Goal: Task Accomplishment & Management: Manage account settings

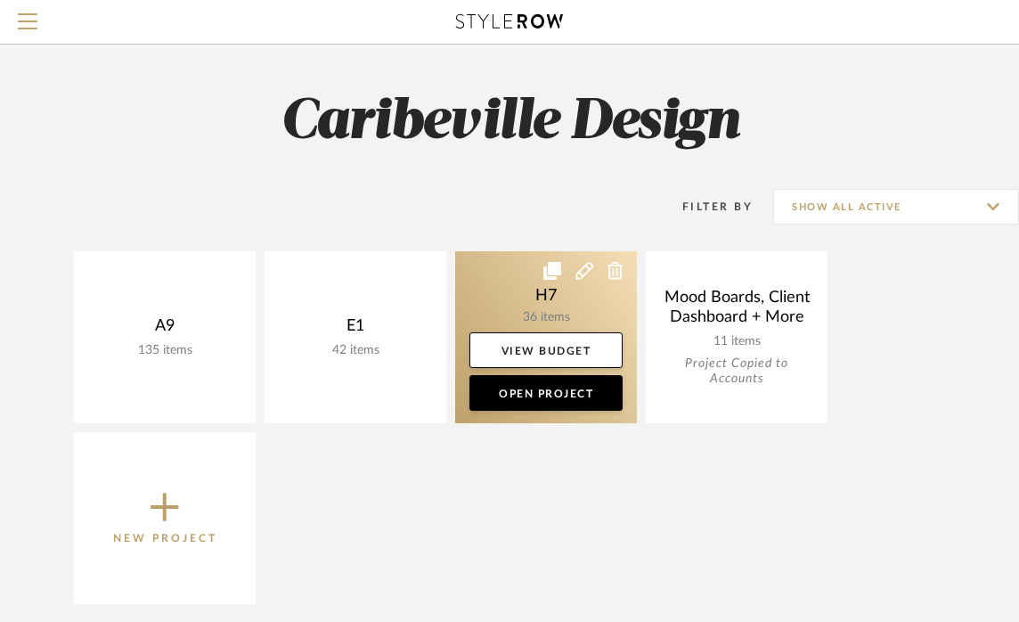
click at [525, 311] on link at bounding box center [546, 337] width 182 height 172
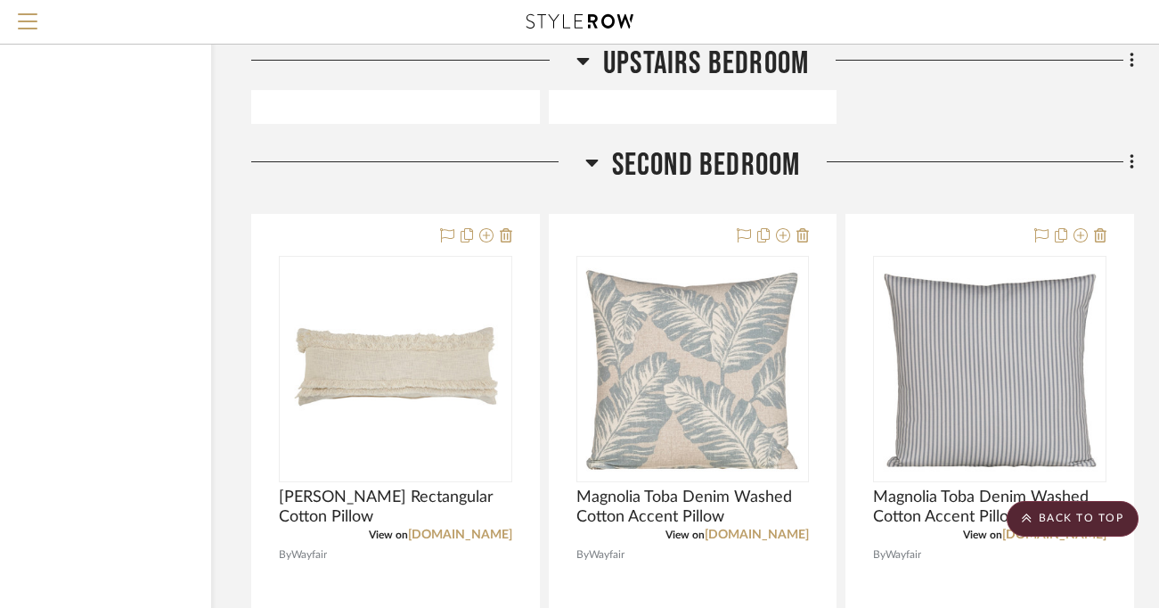
scroll to position [9725, 124]
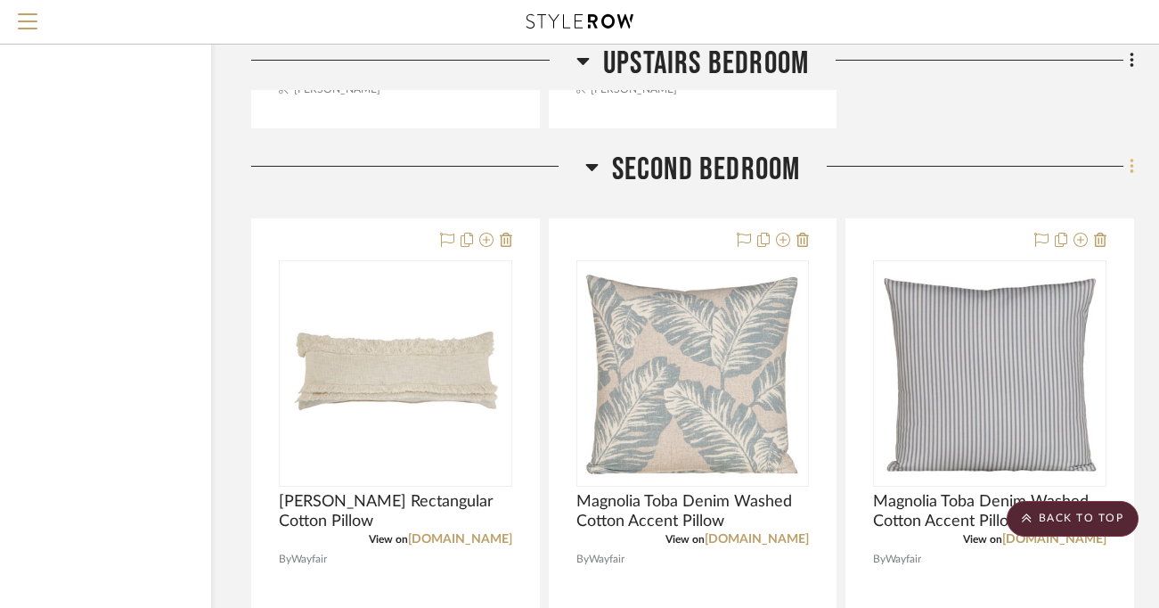
click at [1031, 161] on icon at bounding box center [1132, 167] width 5 height 20
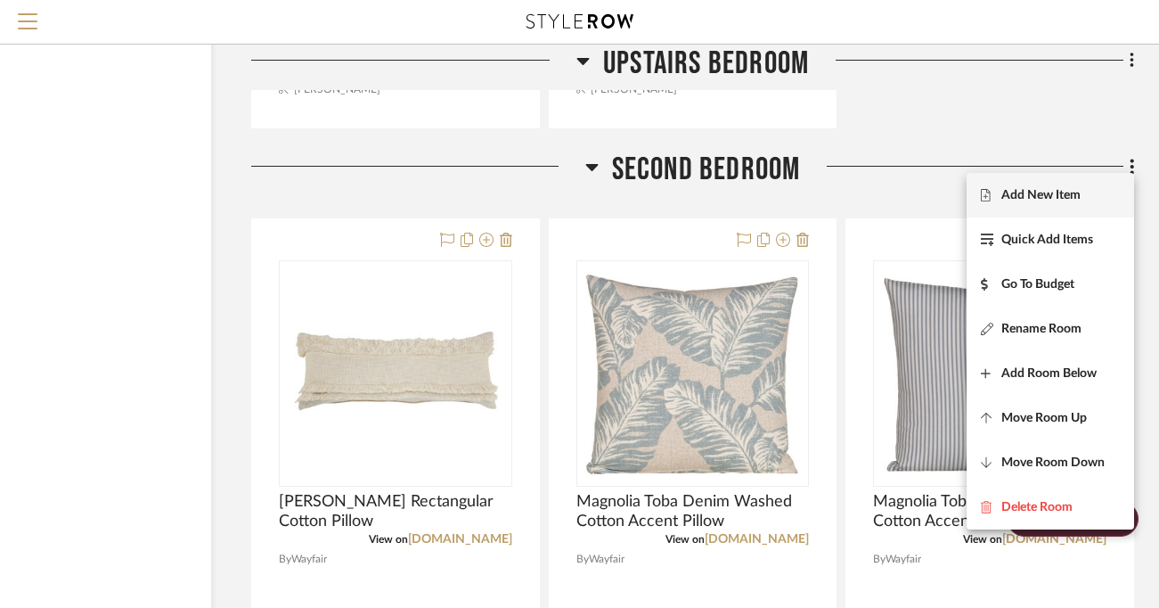
click at [1031, 191] on span "Add New Item" at bounding box center [1050, 195] width 139 height 15
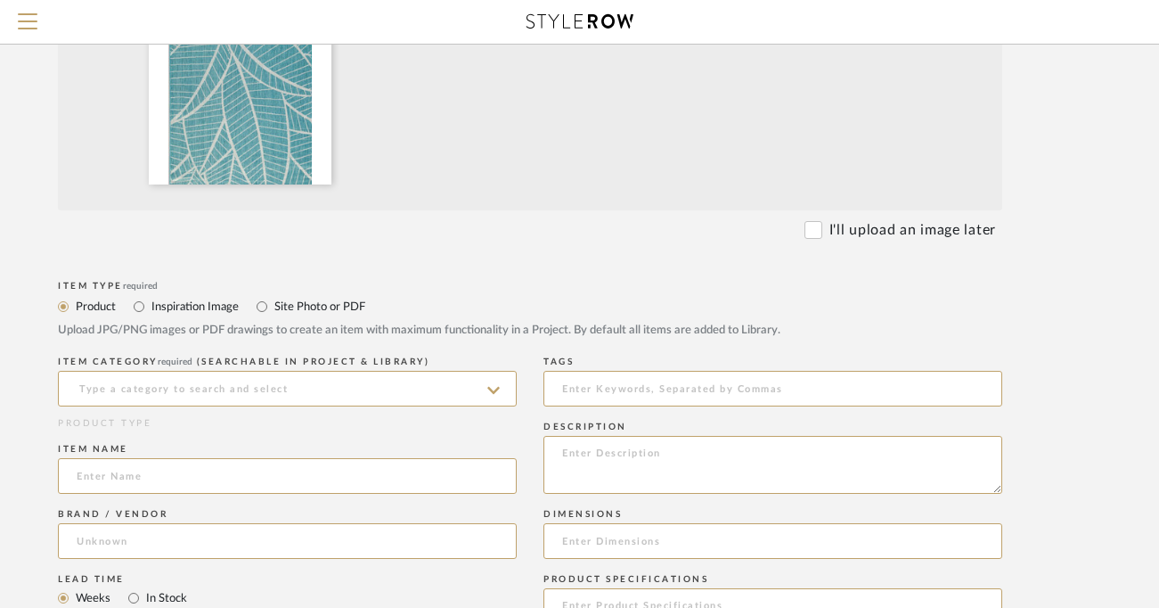
scroll to position [461, 111]
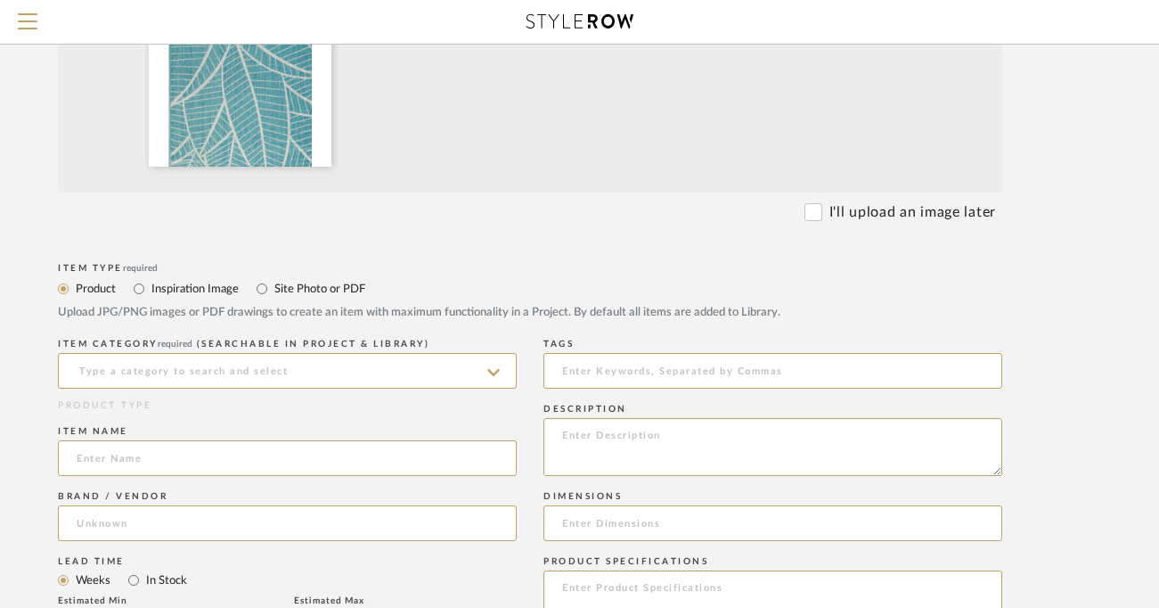
click at [489, 377] on icon at bounding box center [493, 372] width 12 height 14
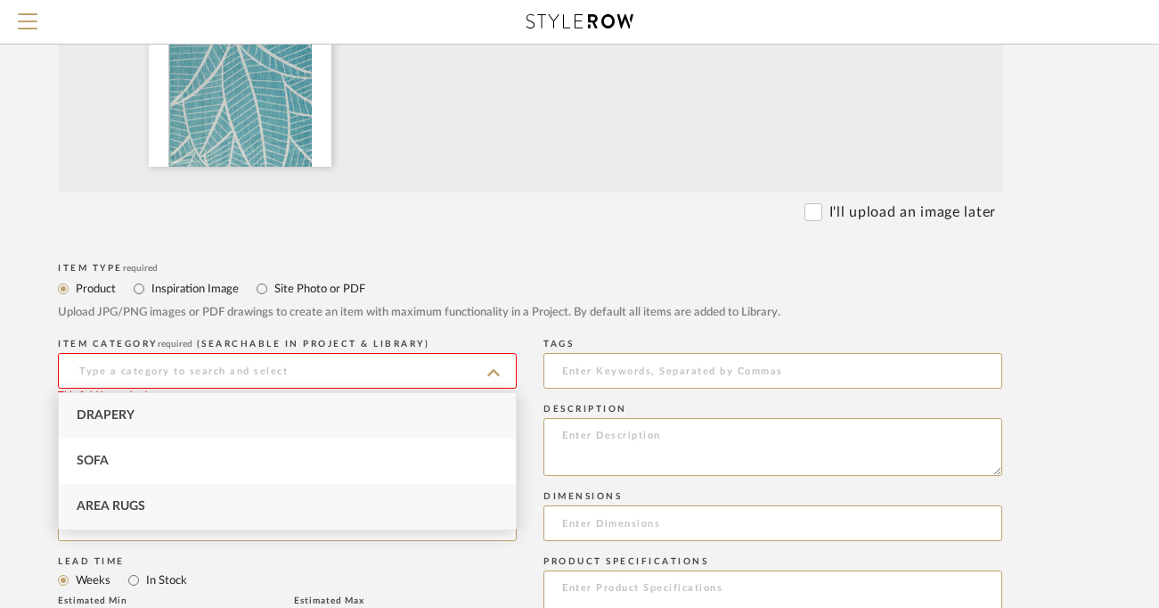
click at [402, 509] on div "Area Rugs" at bounding box center [287, 506] width 457 height 45
type input "Area Rugs"
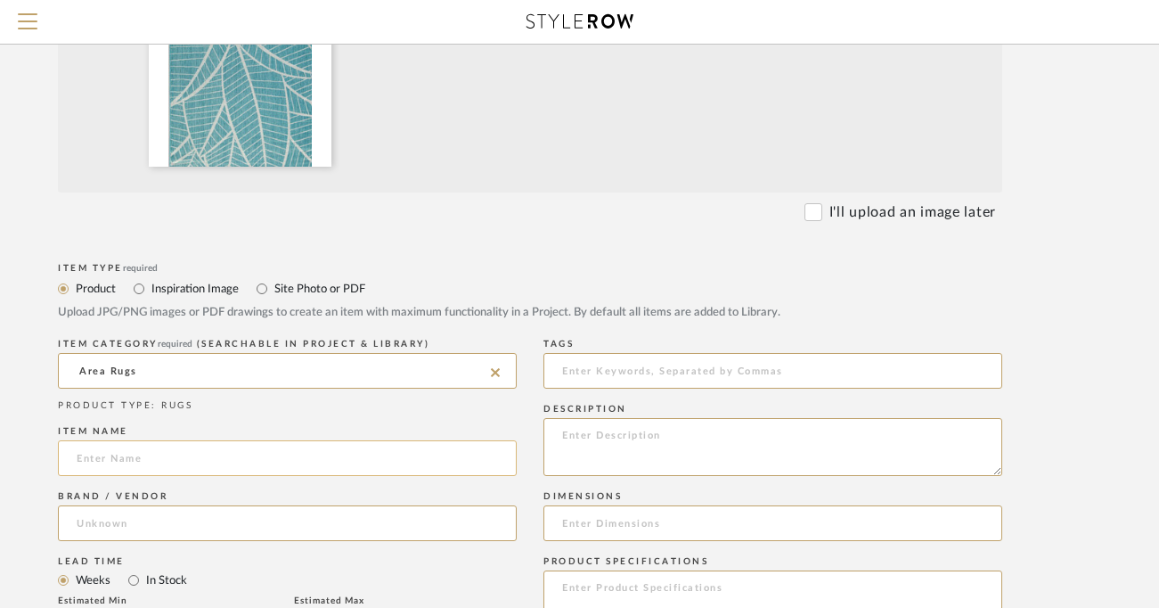
click at [165, 455] on input at bounding box center [287, 458] width 459 height 36
type input "Hulsia Aqua Rug"
click at [150, 527] on input at bounding box center [287, 523] width 459 height 36
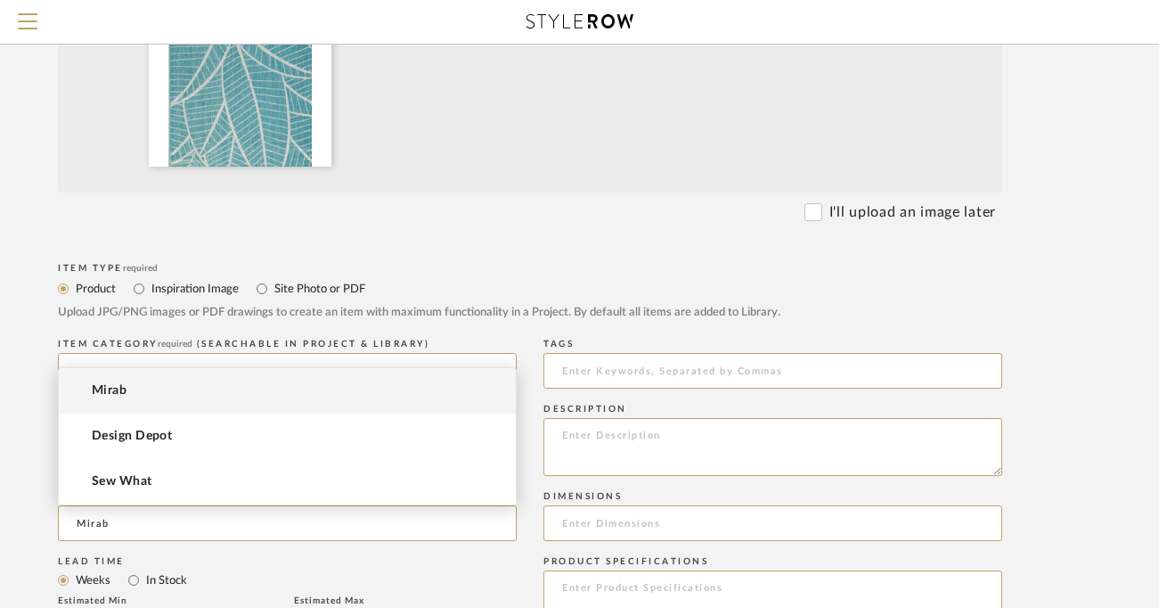
type input "Mirab"
click at [142, 401] on mat-option "Mirab" at bounding box center [287, 390] width 457 height 45
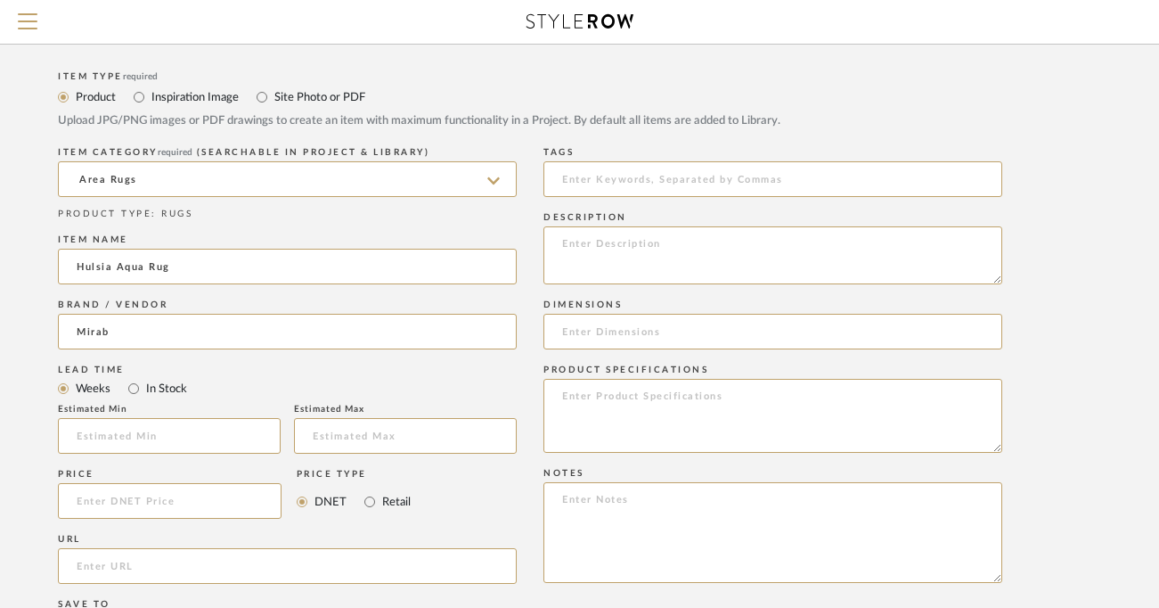
scroll to position [666, 111]
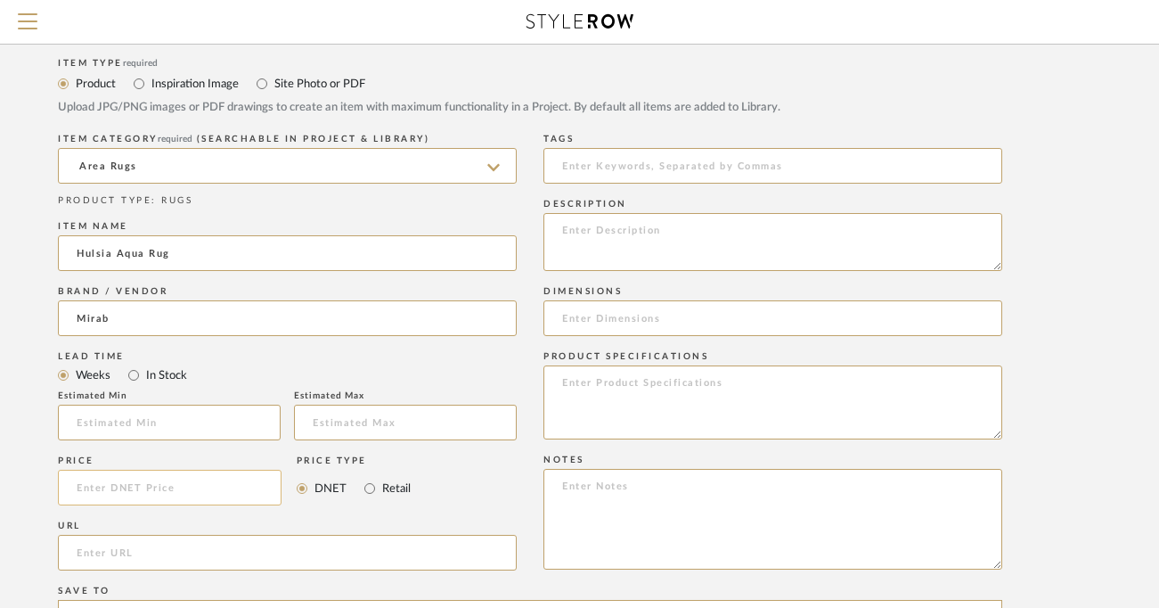
click at [147, 496] on input at bounding box center [170, 488] width 224 height 36
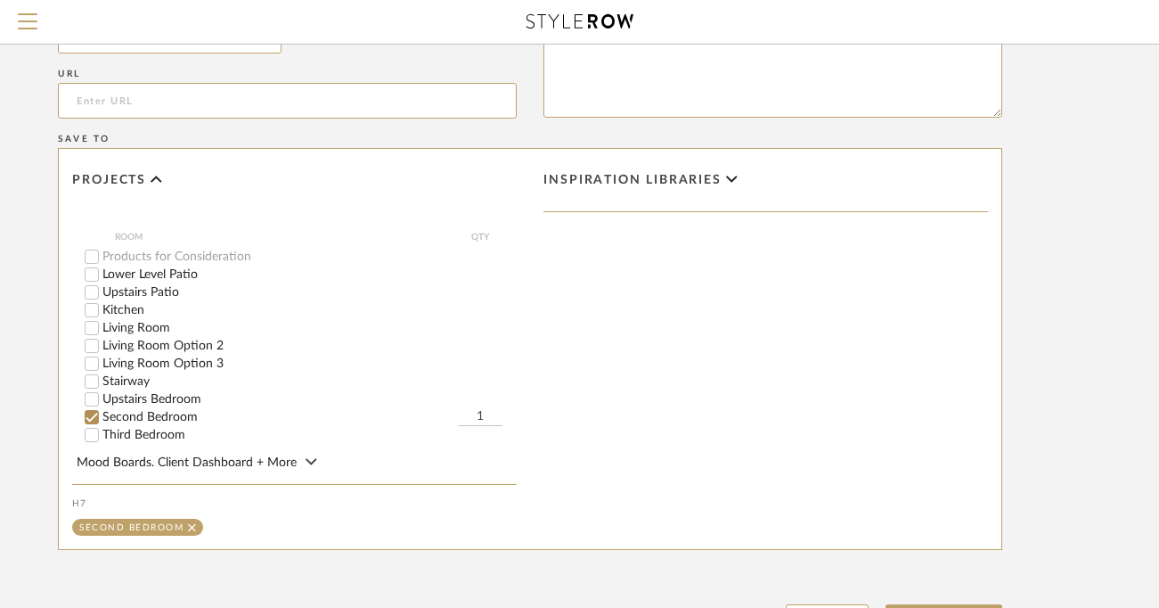
scroll to position [1280, 111]
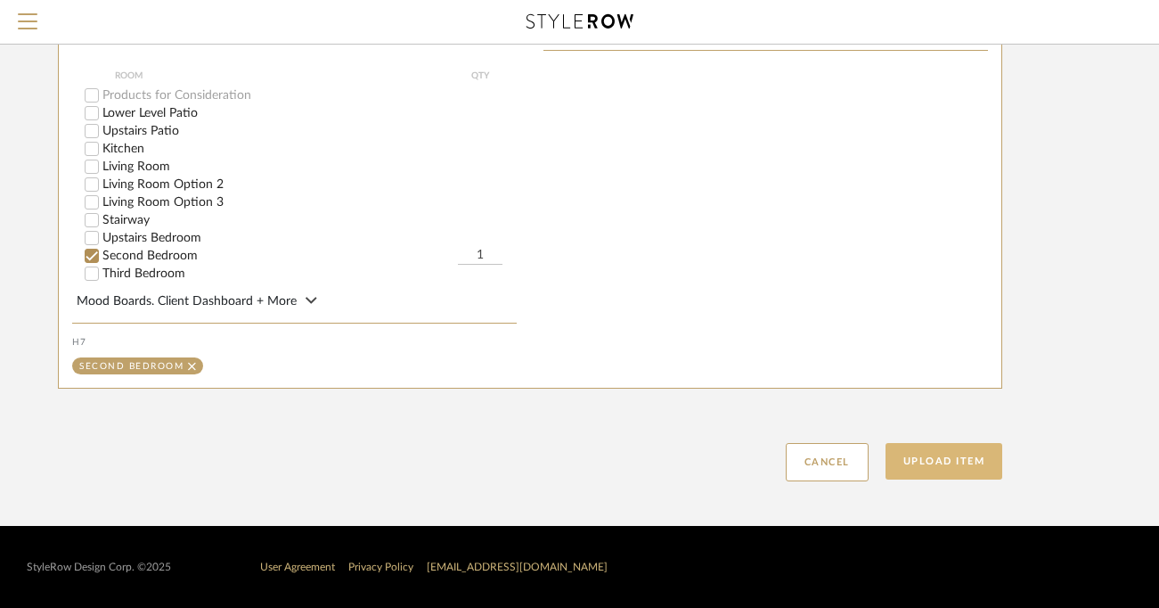
type input "$247.50"
click at [922, 465] on button "Upload Item" at bounding box center [945, 461] width 118 height 37
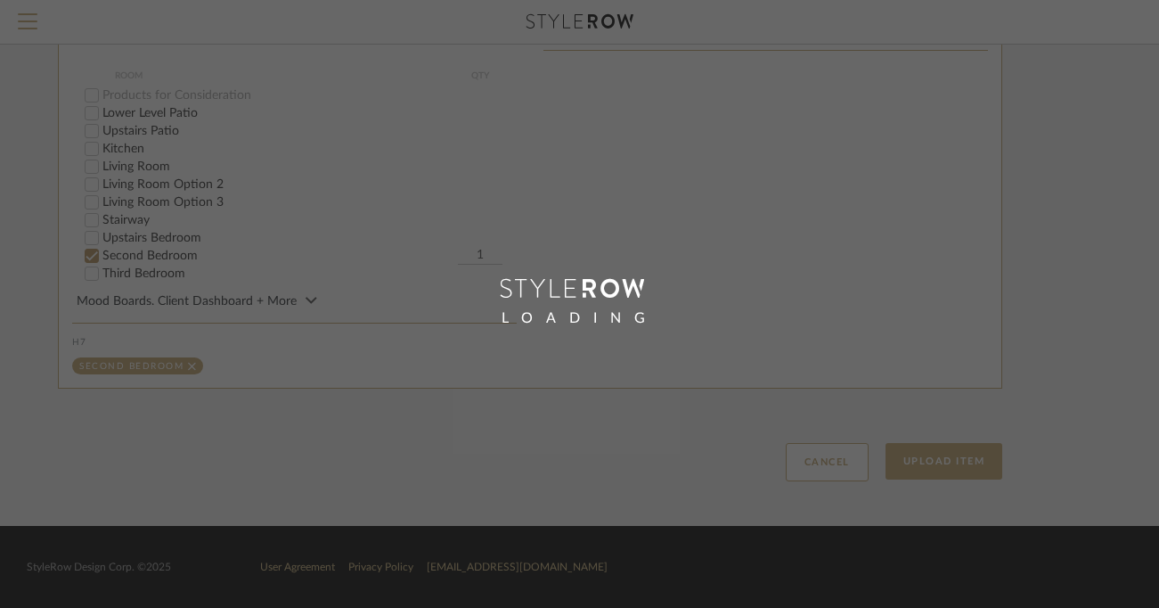
scroll to position [1105, 111]
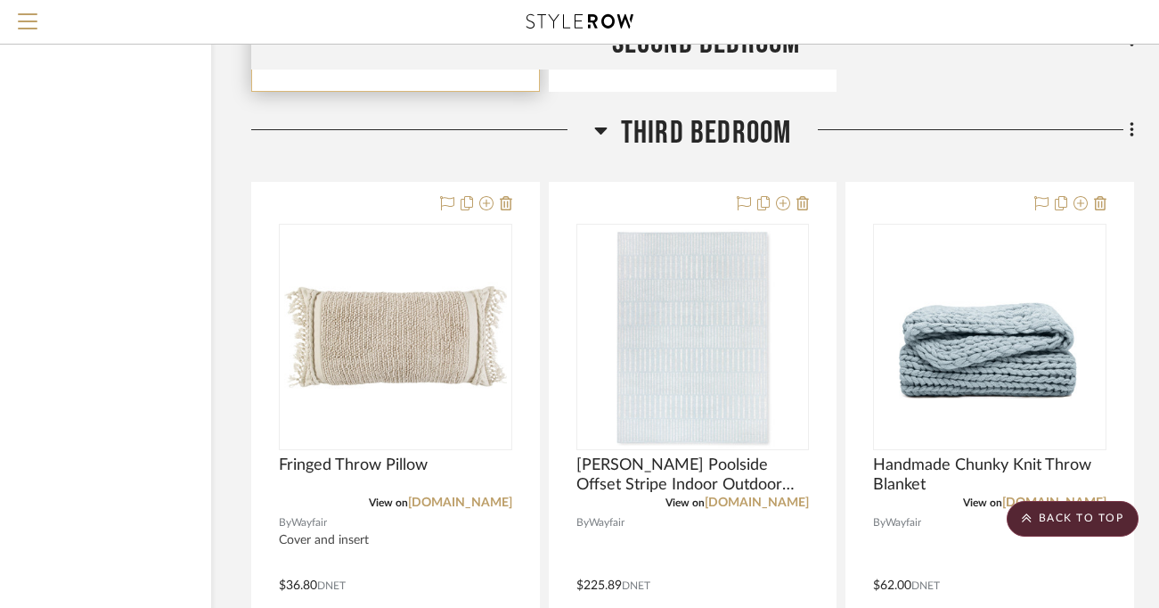
scroll to position [11414, 124]
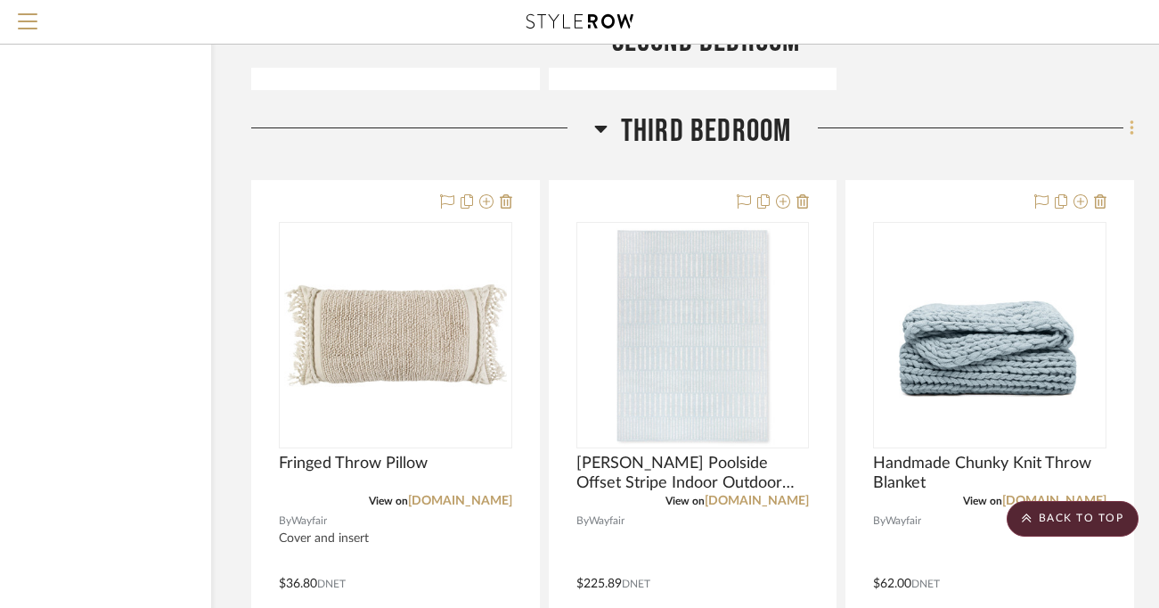
click at [1031, 127] on icon at bounding box center [1132, 127] width 4 height 15
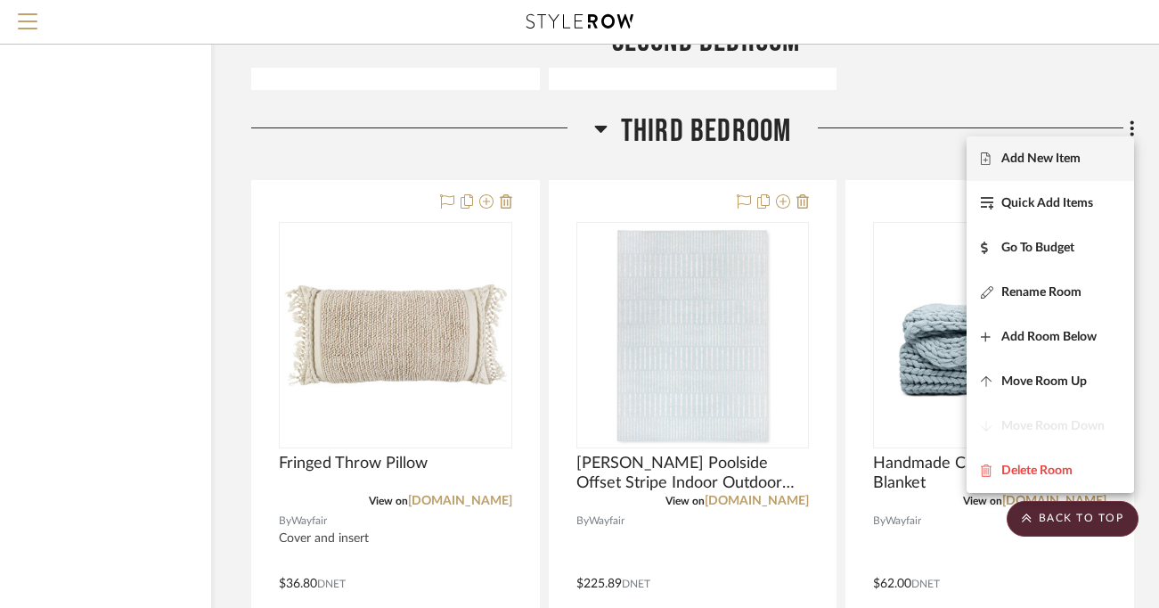
click at [1031, 158] on span "Add New Item" at bounding box center [1050, 158] width 139 height 15
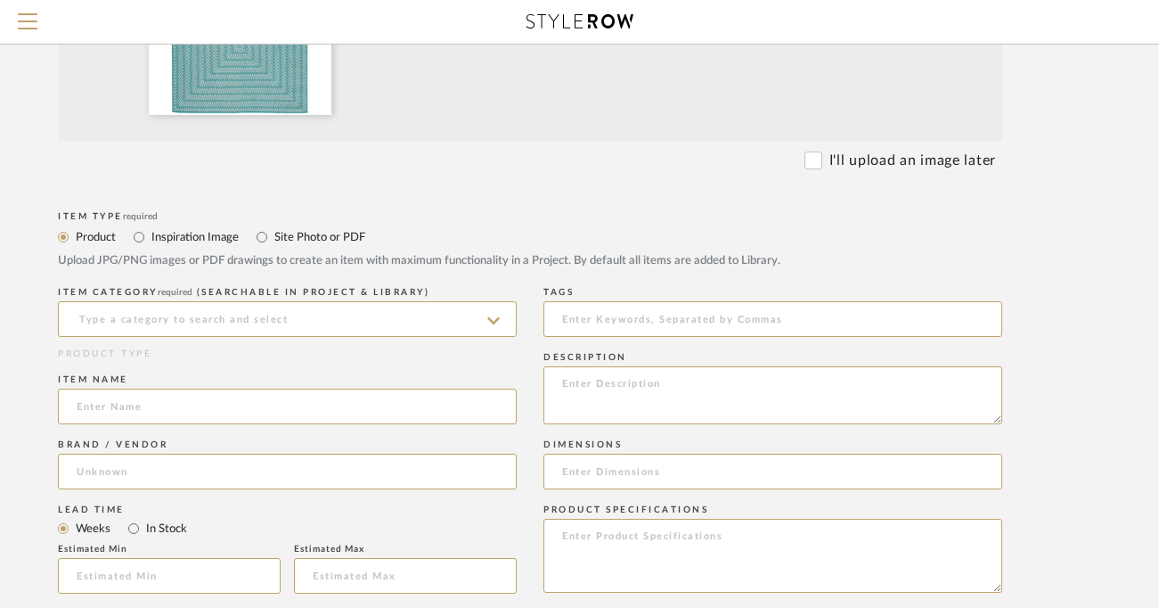
scroll to position [530, 111]
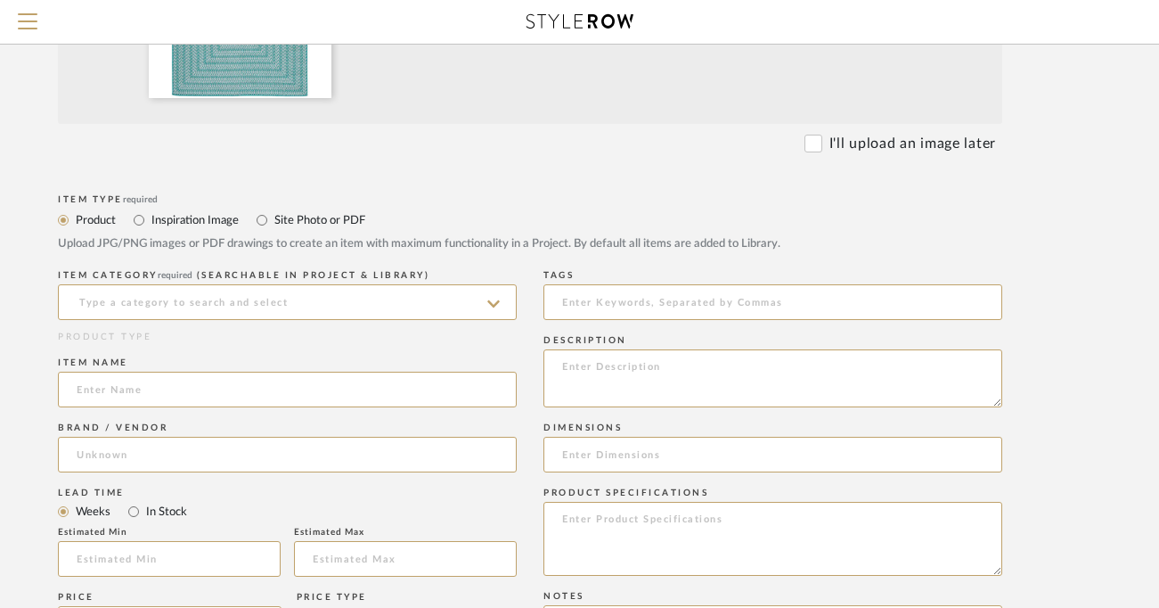
click at [489, 306] on icon at bounding box center [493, 304] width 12 height 14
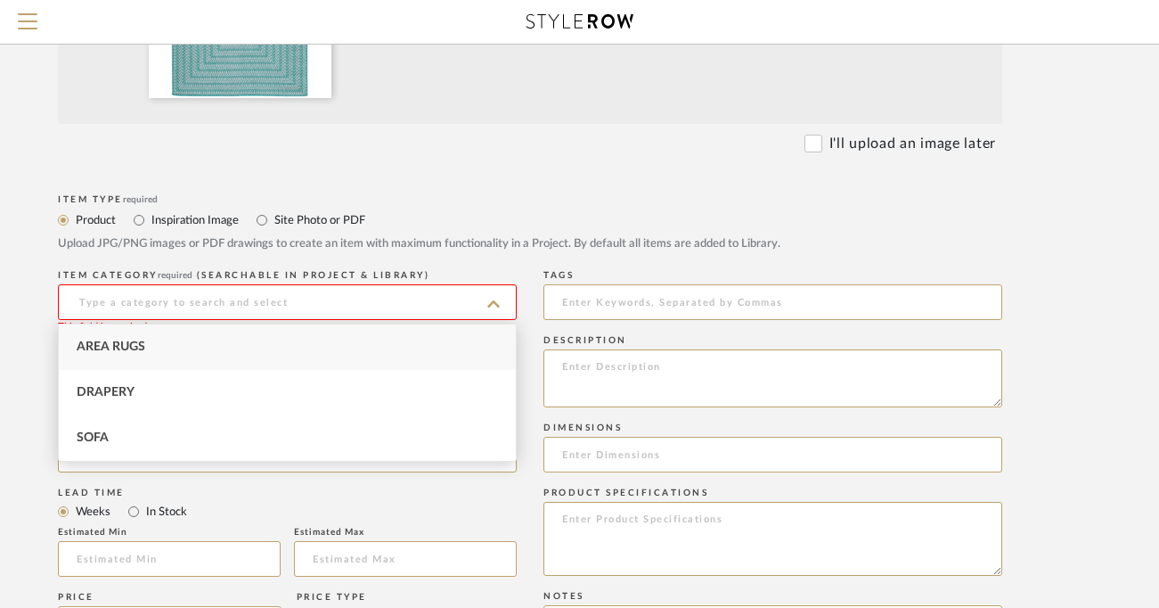
click at [453, 339] on div "Area Rugs" at bounding box center [287, 346] width 457 height 45
type input "Area Rugs"
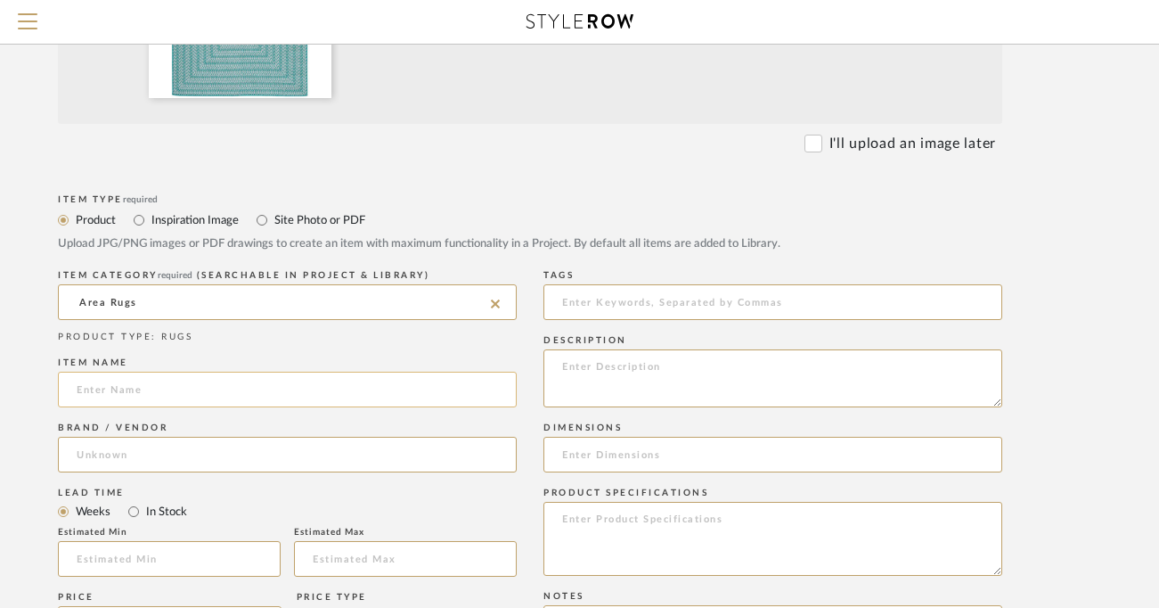
click at [429, 396] on input at bounding box center [287, 390] width 459 height 36
type input "Atlow Aqua Ivory Rug"
click at [153, 459] on input at bounding box center [287, 455] width 459 height 36
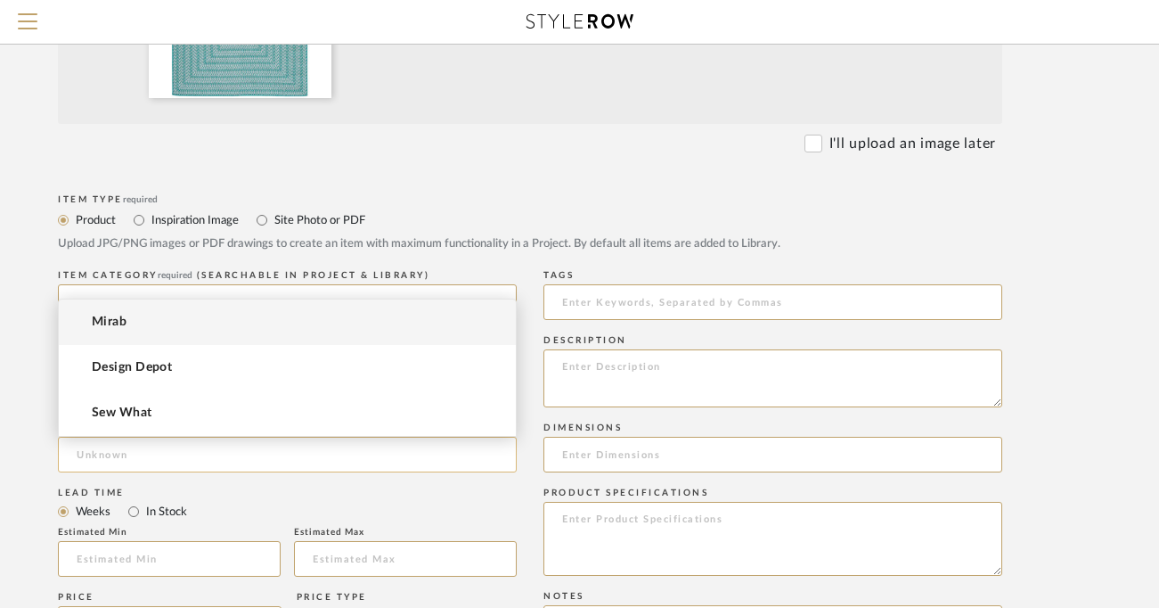
click at [127, 461] on input at bounding box center [287, 455] width 459 height 36
click at [163, 323] on mat-option "Mirab" at bounding box center [287, 321] width 457 height 45
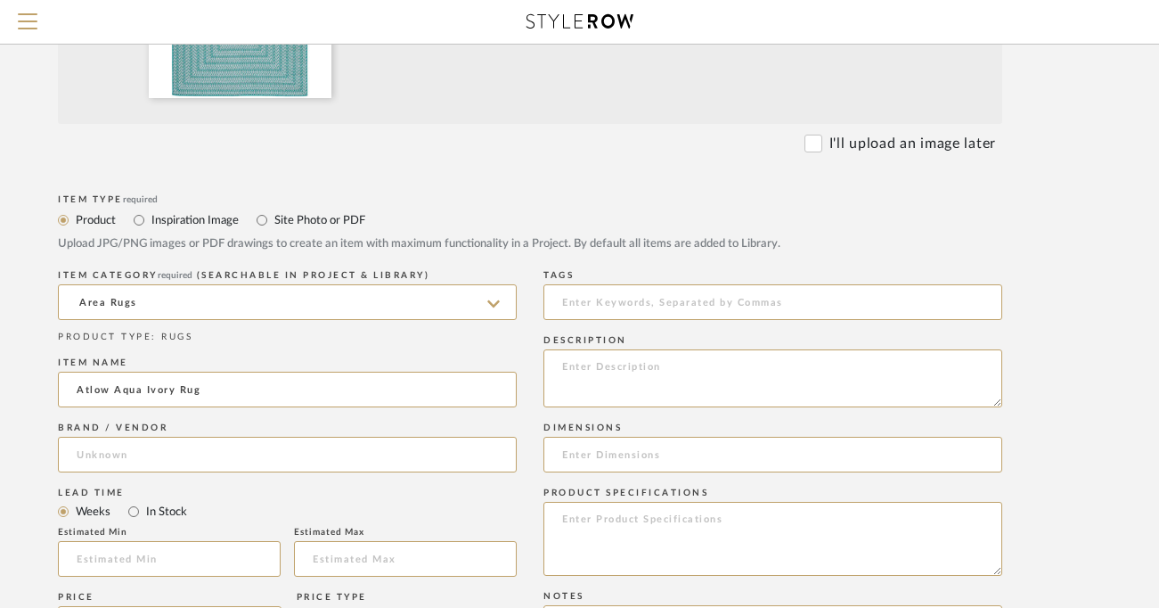
type input "Mirab"
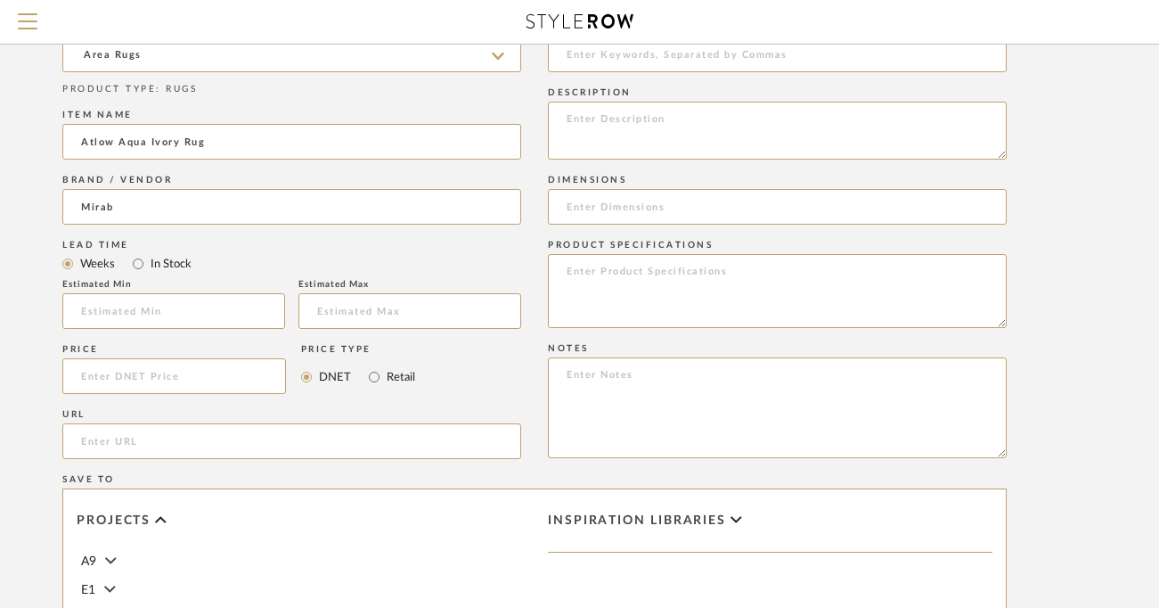
scroll to position [784, 105]
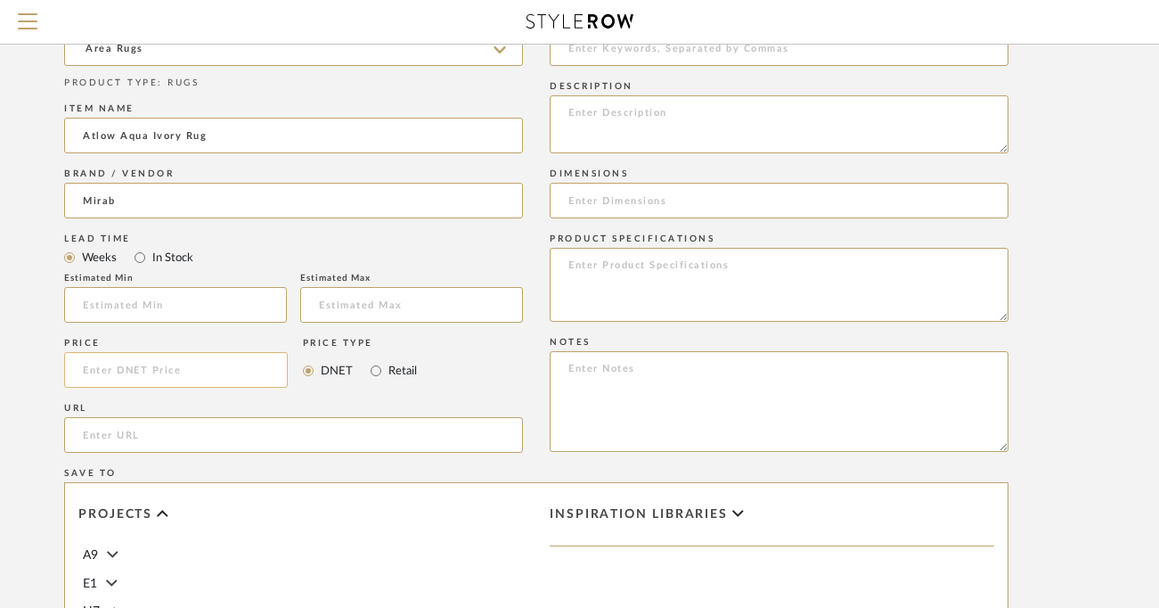
click at [150, 366] on input at bounding box center [176, 370] width 224 height 36
type input "5"
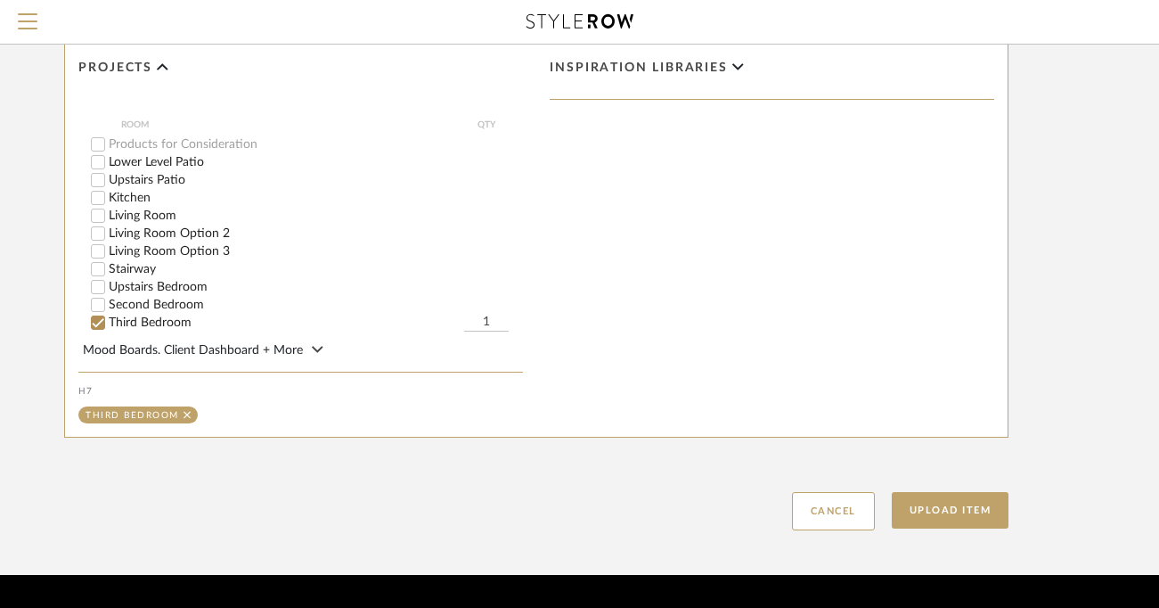
scroll to position [1280, 105]
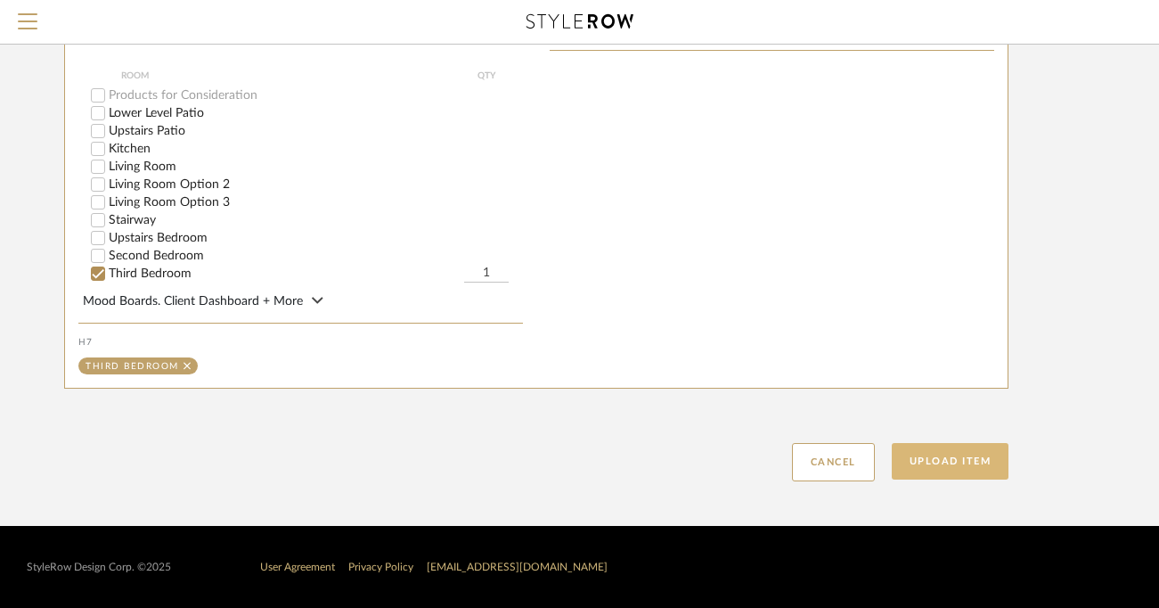
type input "$287.50"
click at [919, 459] on button "Upload Item" at bounding box center [951, 461] width 118 height 37
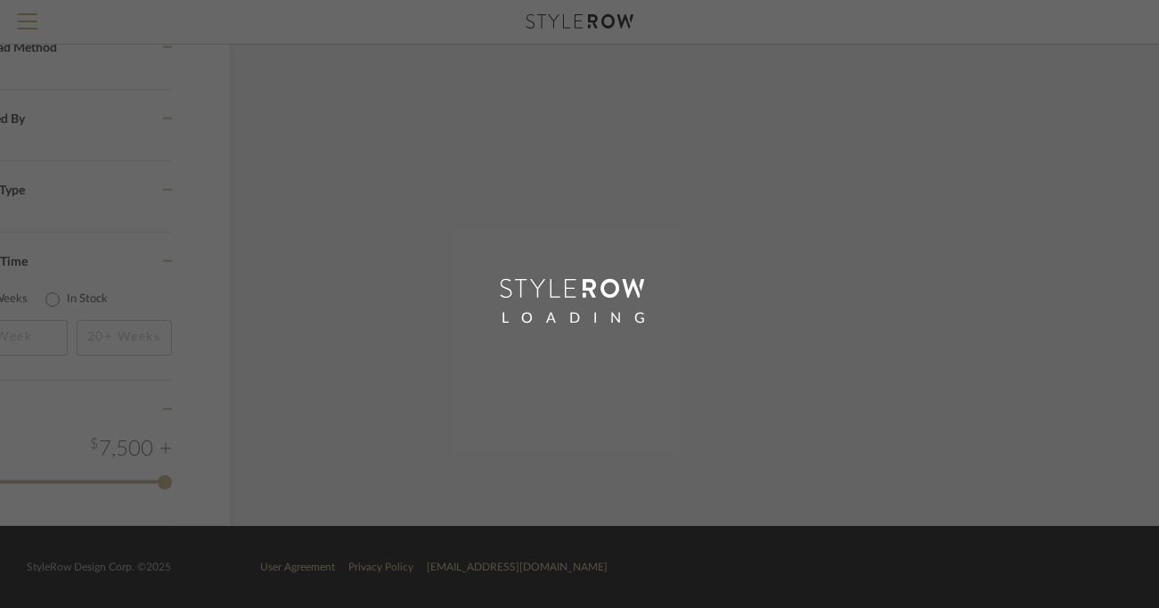
scroll to position [1270, 104]
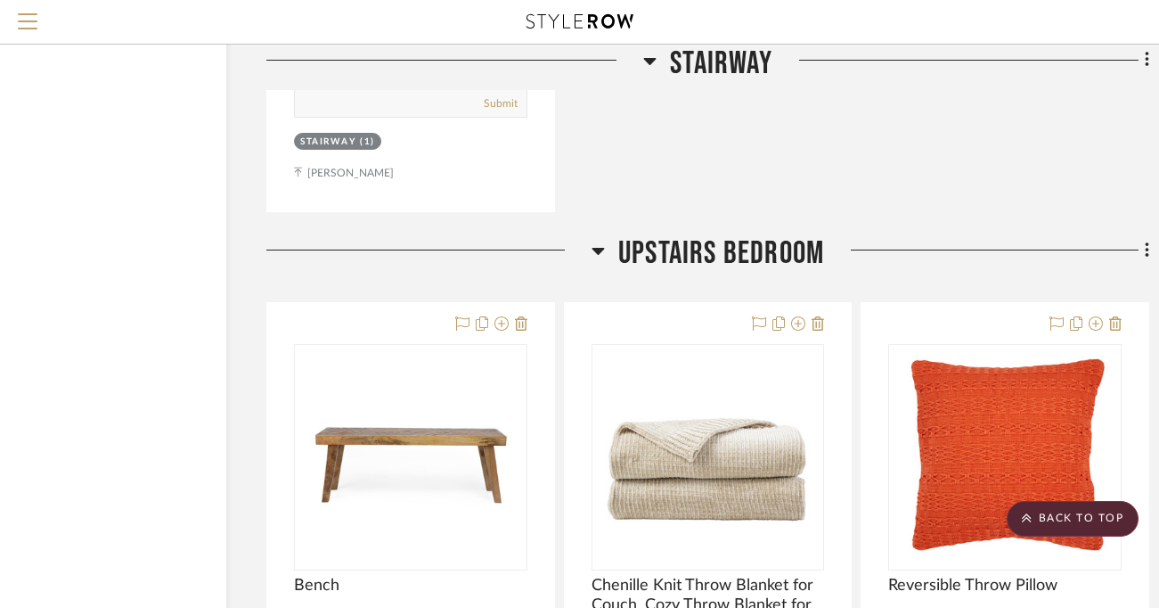
scroll to position [7974, 109]
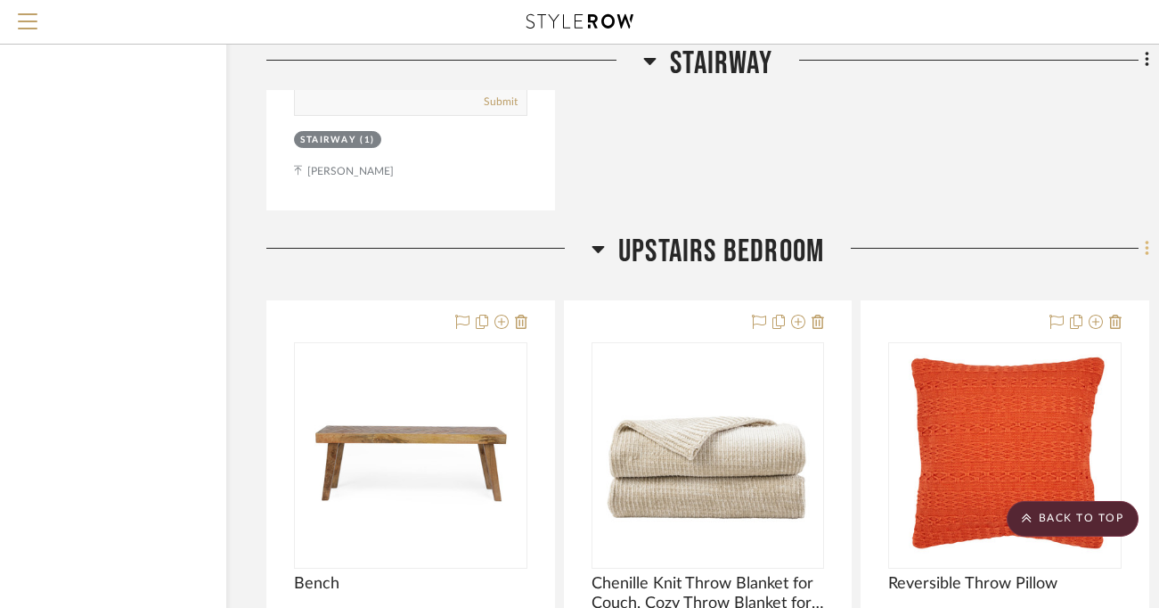
click at [1031, 249] on icon at bounding box center [1147, 248] width 4 height 15
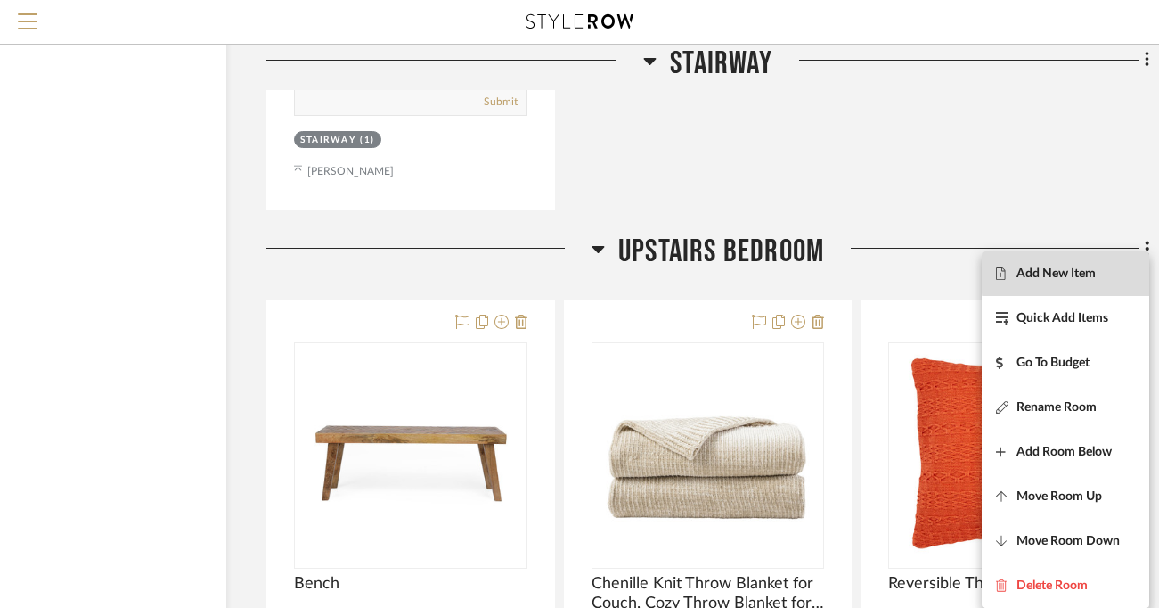
click at [1031, 273] on span "Add New Item" at bounding box center [1065, 273] width 139 height 15
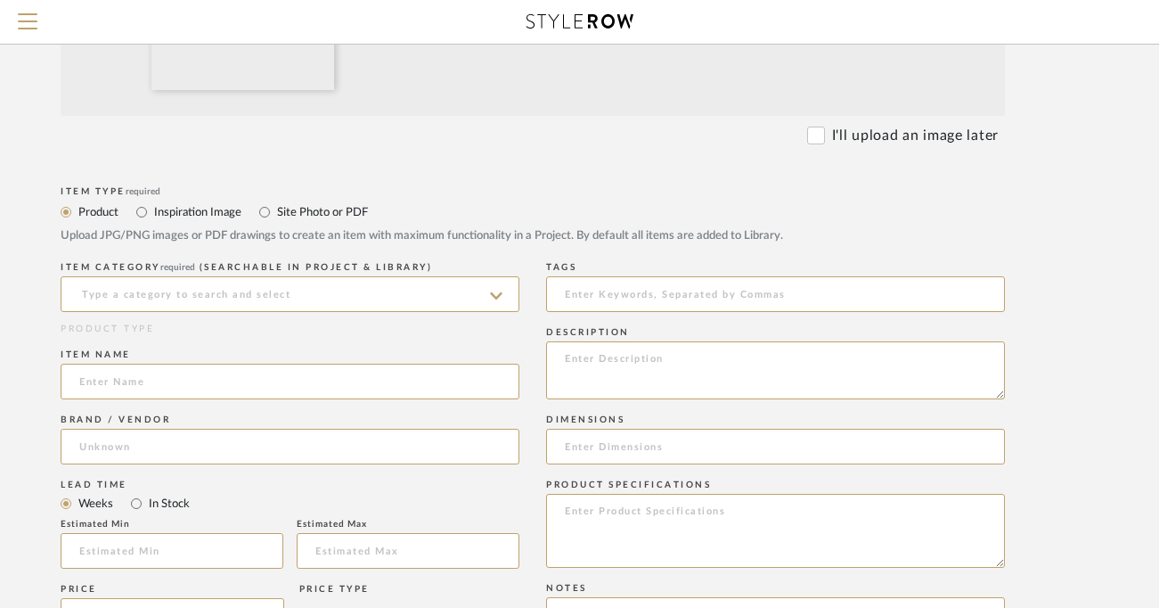
scroll to position [545, 109]
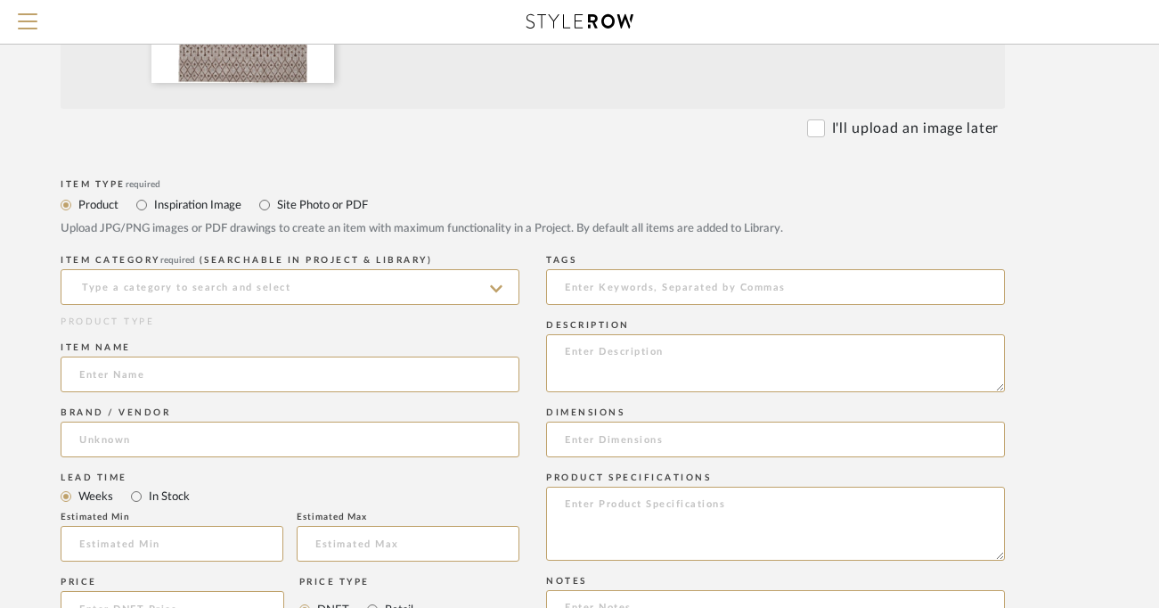
click at [496, 290] on icon at bounding box center [496, 288] width 12 height 7
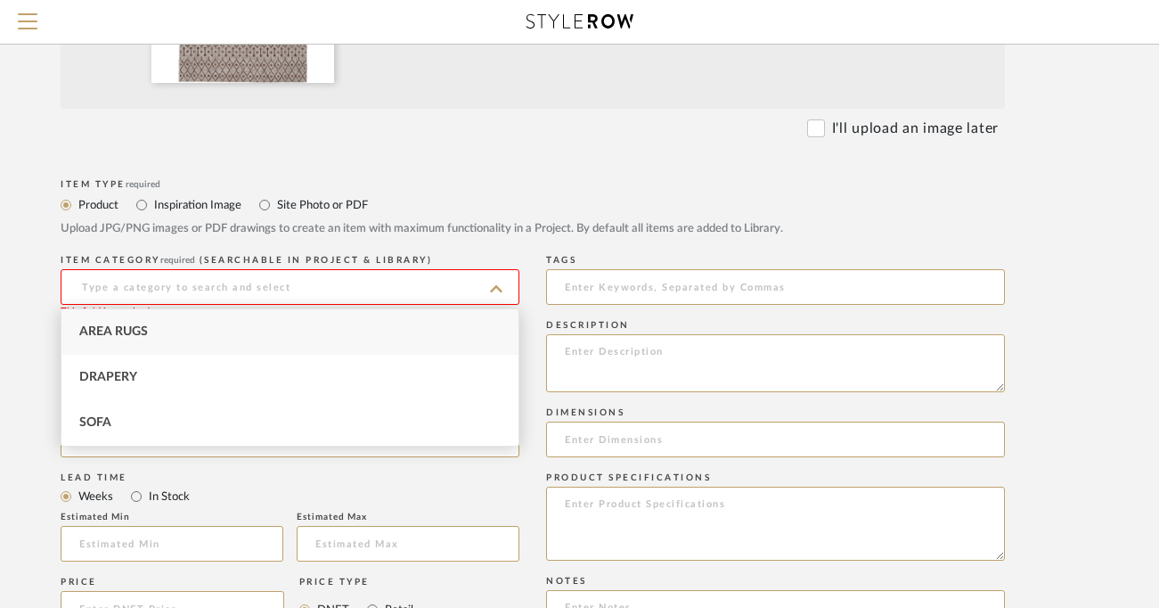
click at [456, 323] on div "Area Rugs" at bounding box center [289, 331] width 457 height 45
type input "Area Rugs"
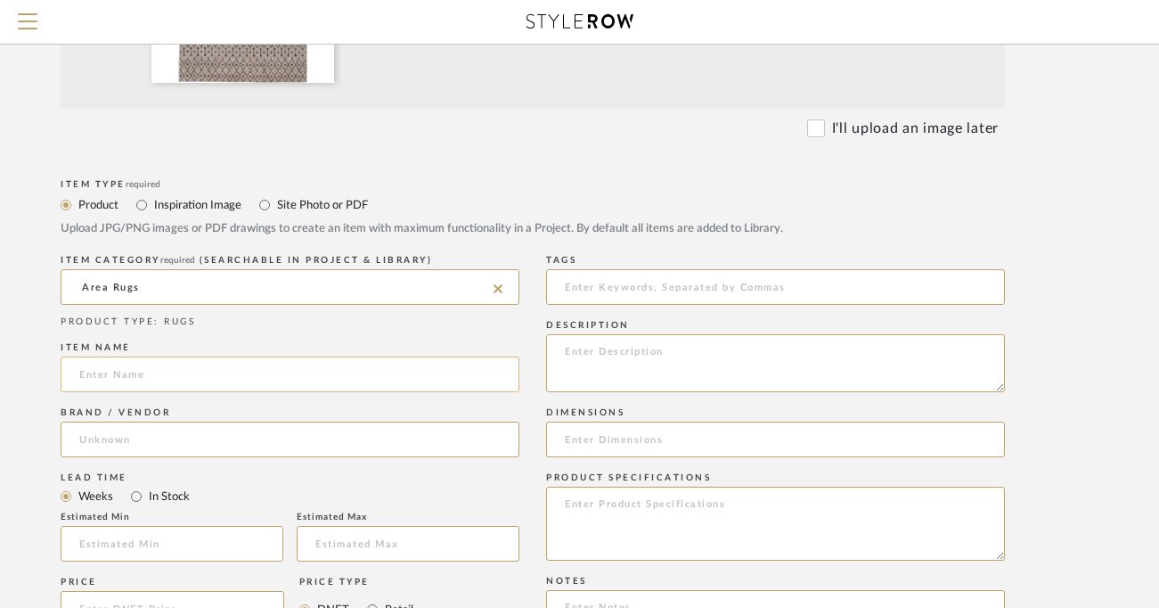
click at [149, 372] on input at bounding box center [290, 374] width 459 height 36
type input "Dubot Tan/Brown/White Rug"
click at [165, 439] on input at bounding box center [290, 439] width 459 height 36
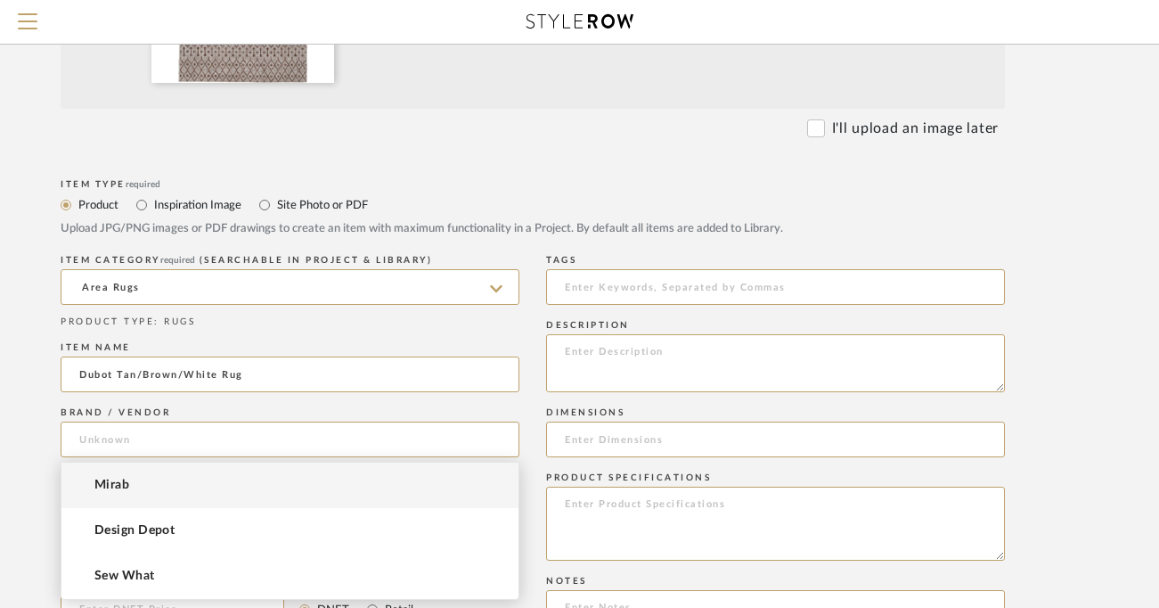
click at [184, 486] on mat-option "Mirab" at bounding box center [289, 484] width 457 height 45
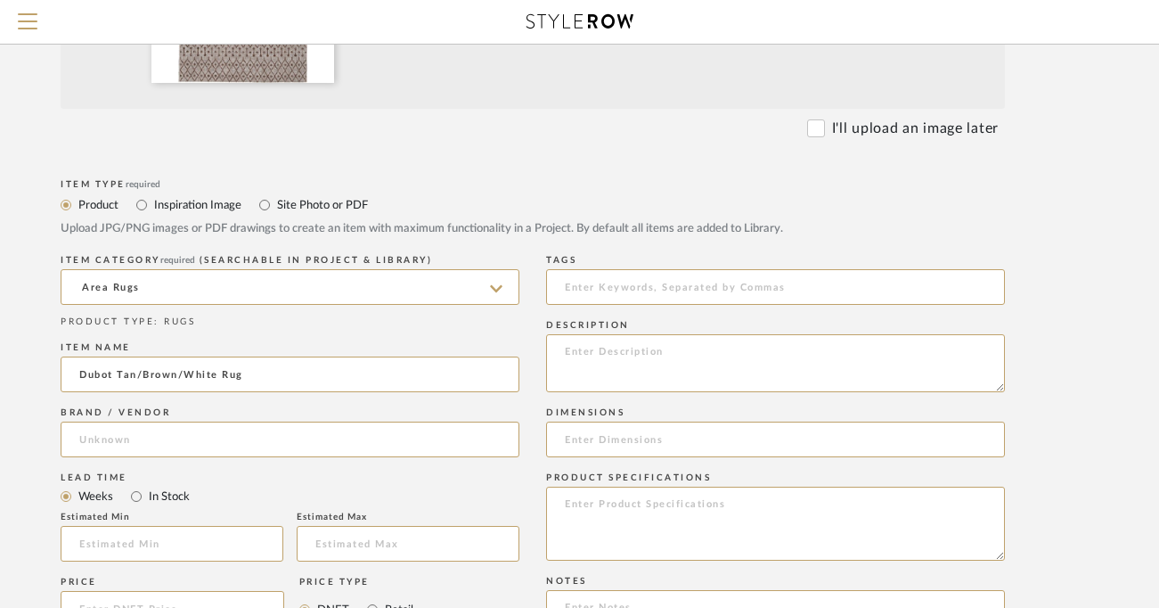
type input "Mirab"
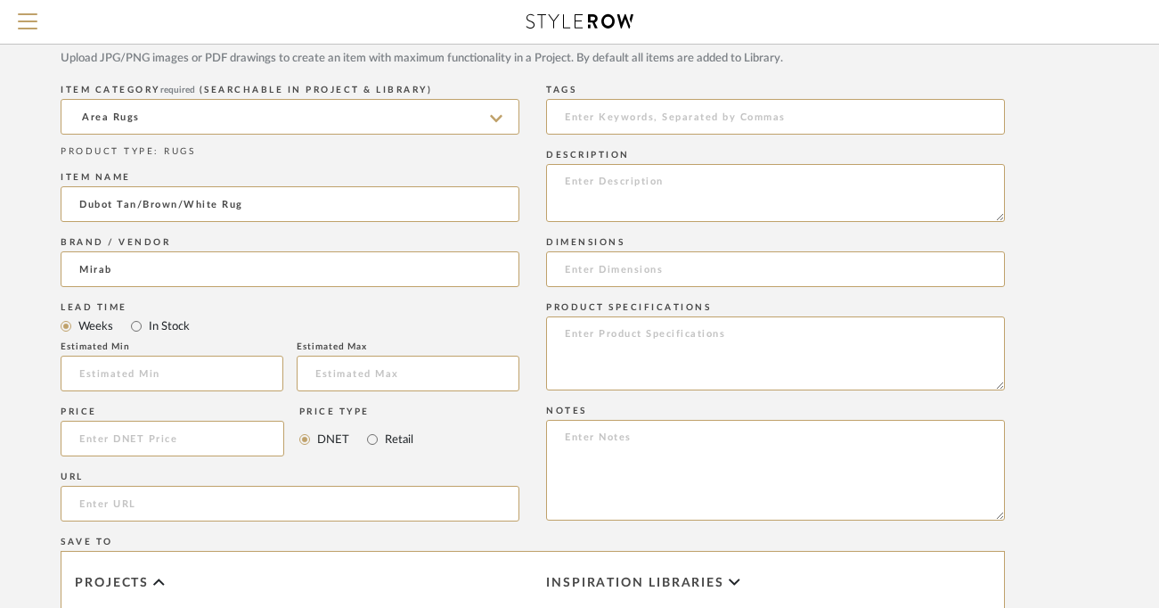
scroll to position [766, 109]
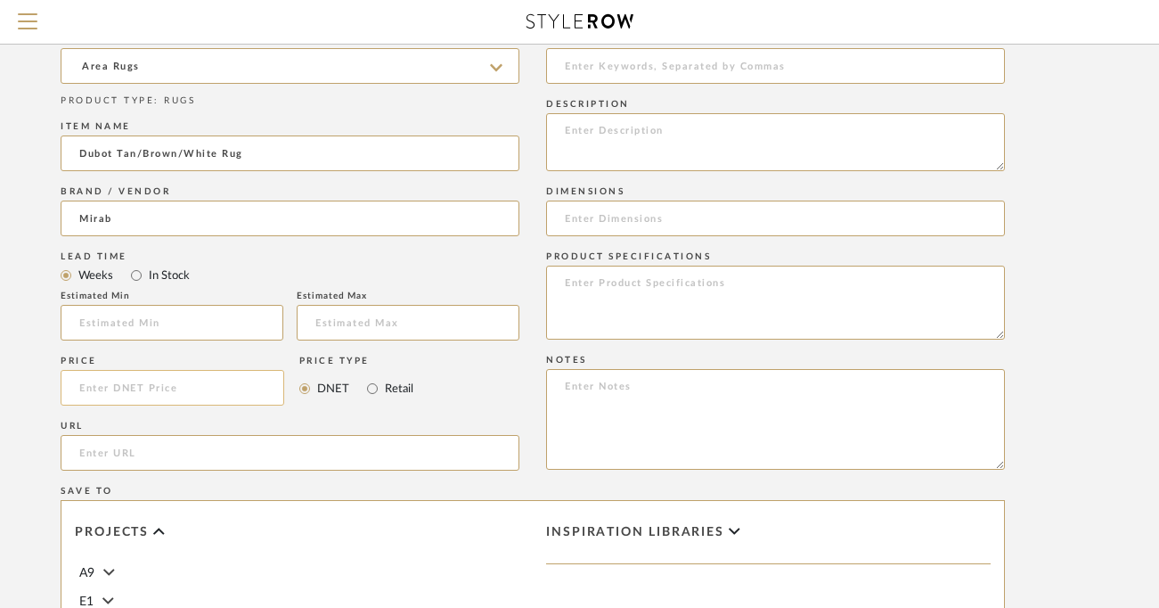
click at [124, 388] on input at bounding box center [173, 388] width 224 height 36
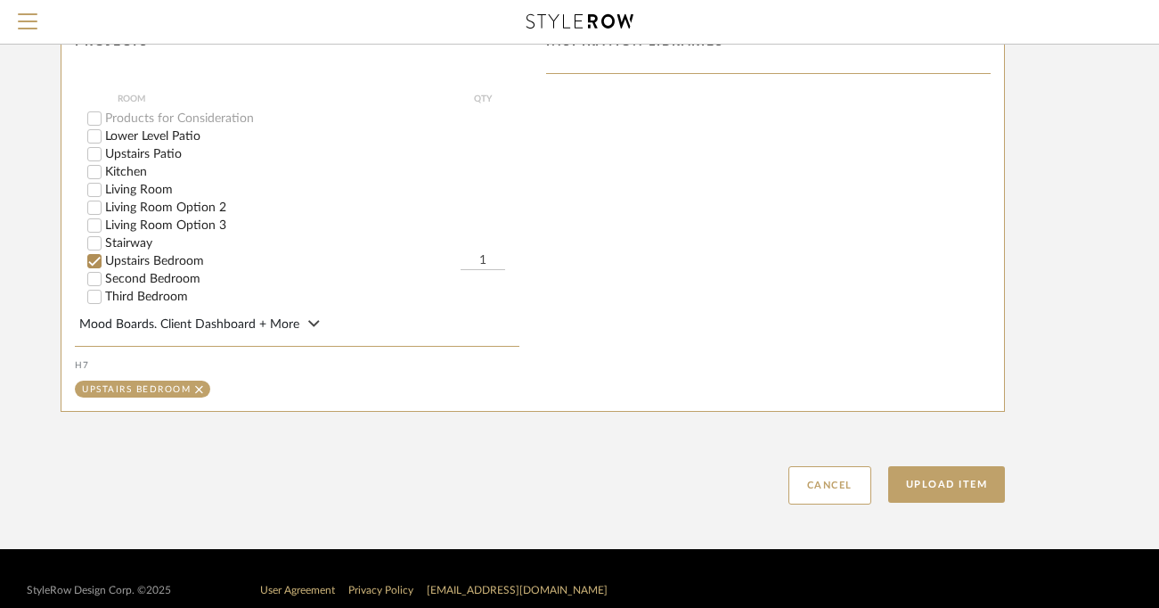
scroll to position [1280, 109]
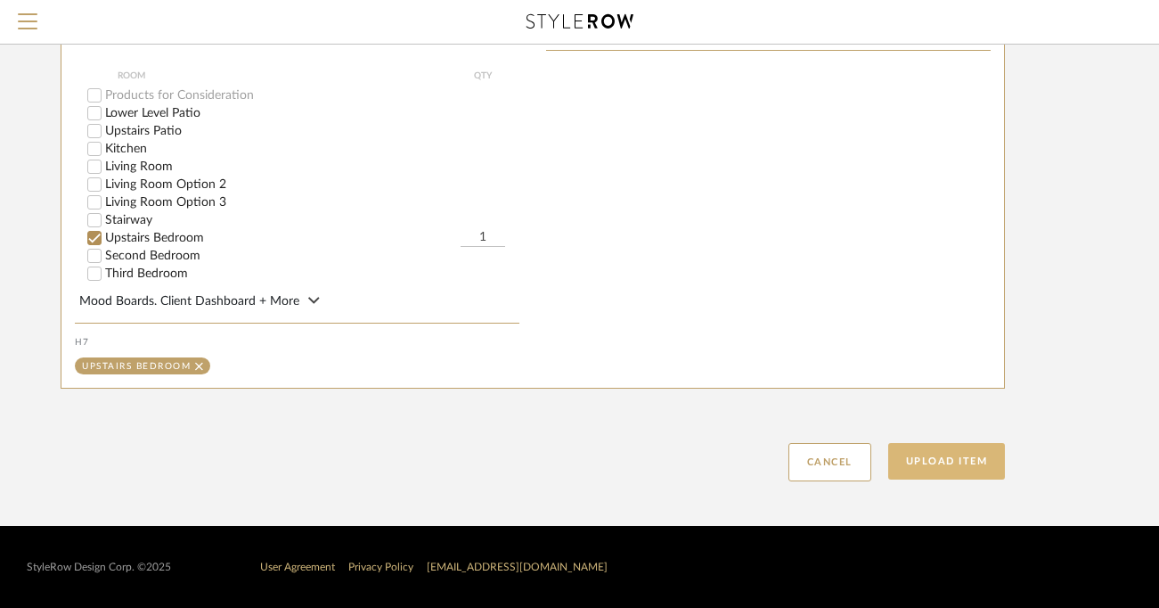
type input "$262.50"
click at [968, 461] on button "Upload Item" at bounding box center [947, 461] width 118 height 37
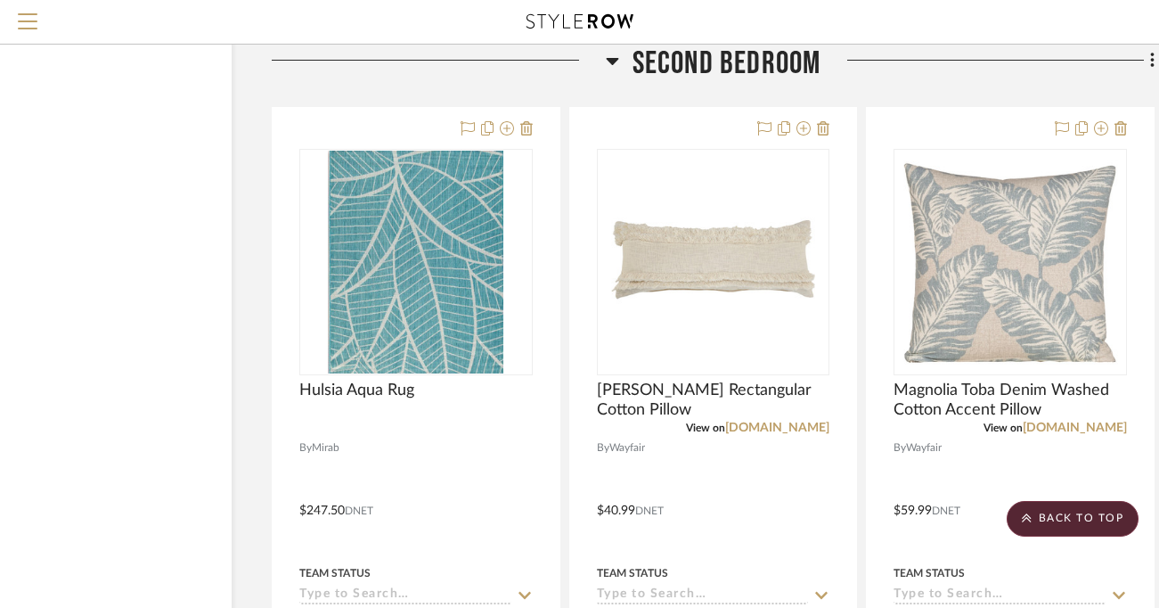
scroll to position [9844, 103]
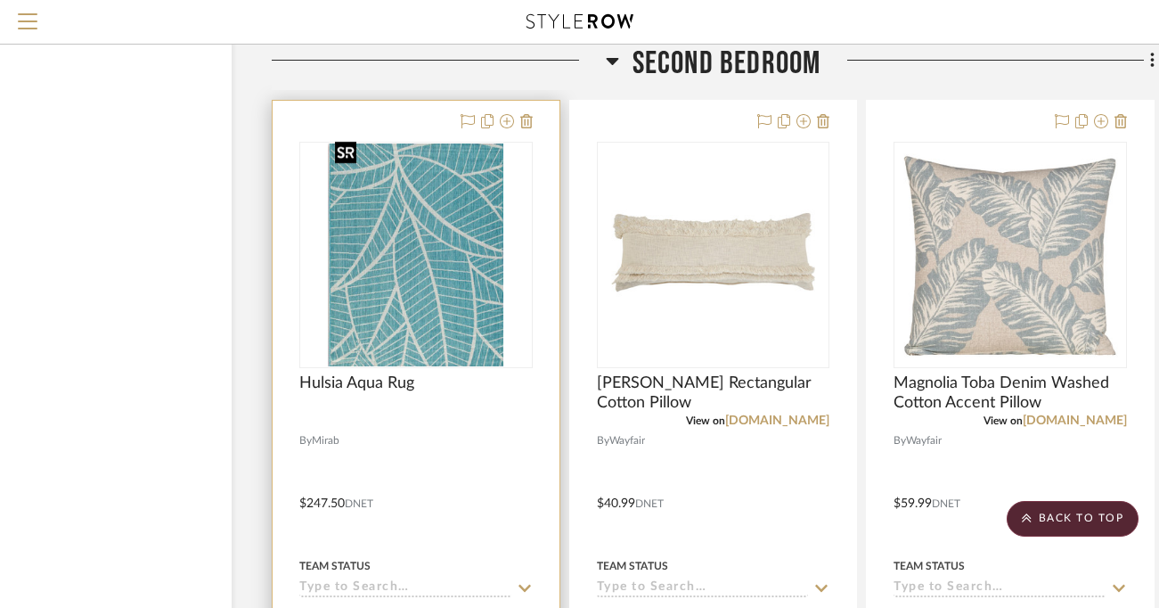
click at [460, 301] on img "0" at bounding box center [416, 254] width 176 height 223
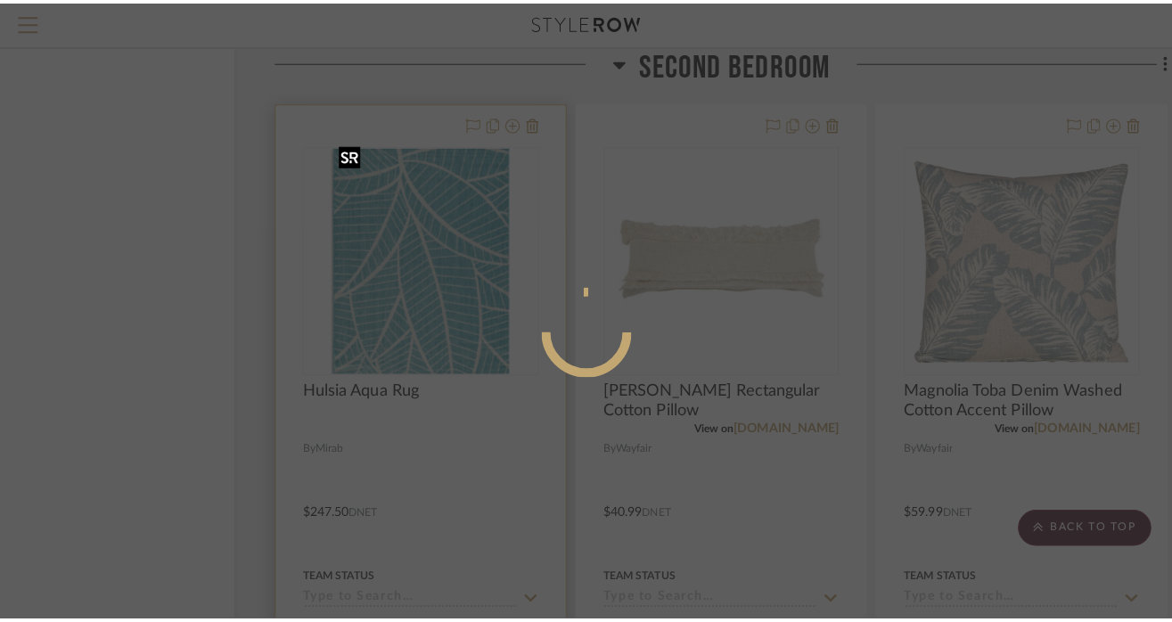
scroll to position [0, 0]
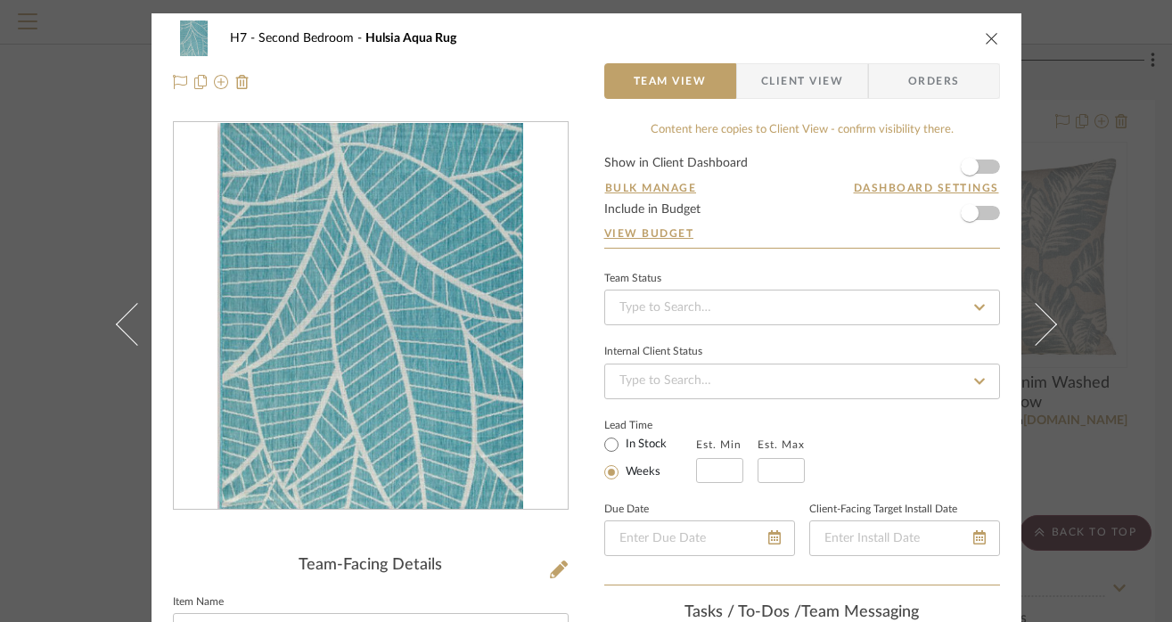
click at [985, 41] on icon "close" at bounding box center [991, 38] width 14 height 14
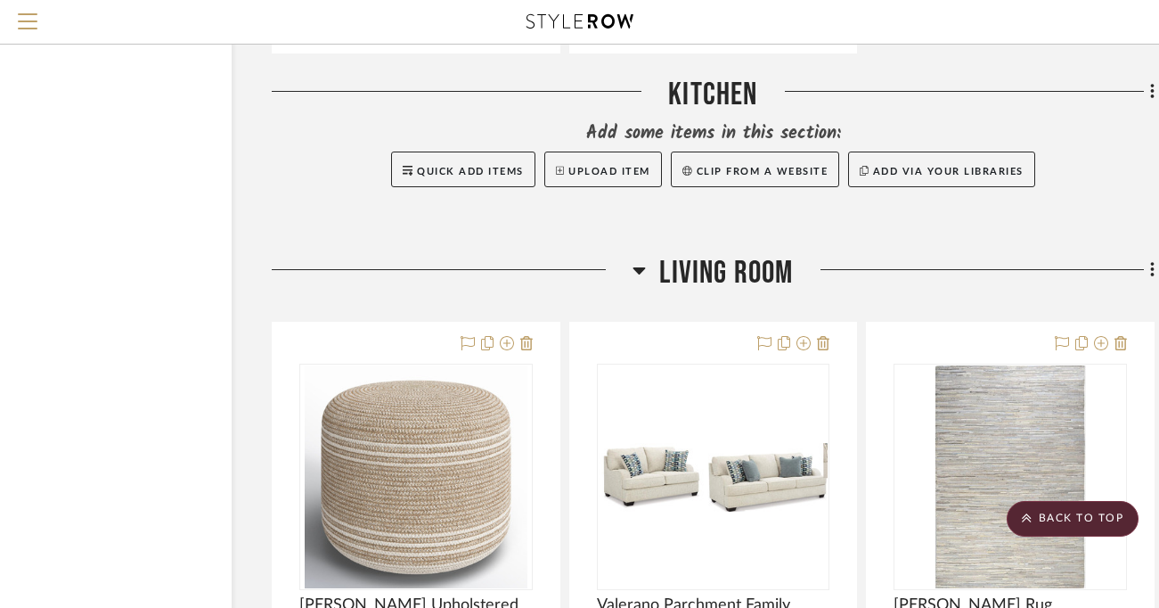
scroll to position [2072, 103]
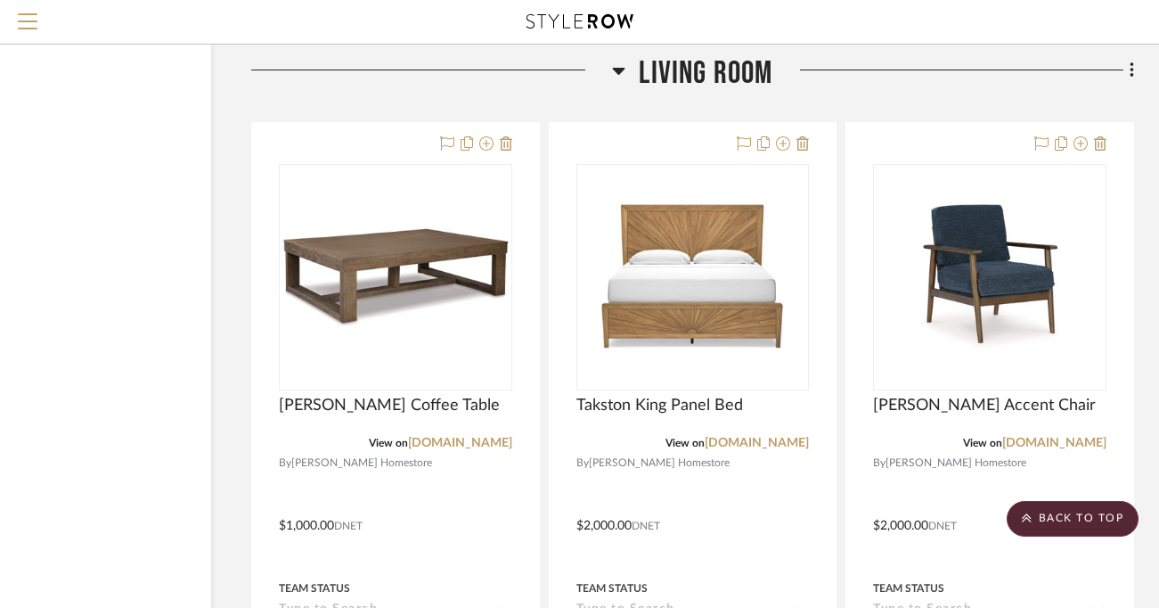
scroll to position [2234, 124]
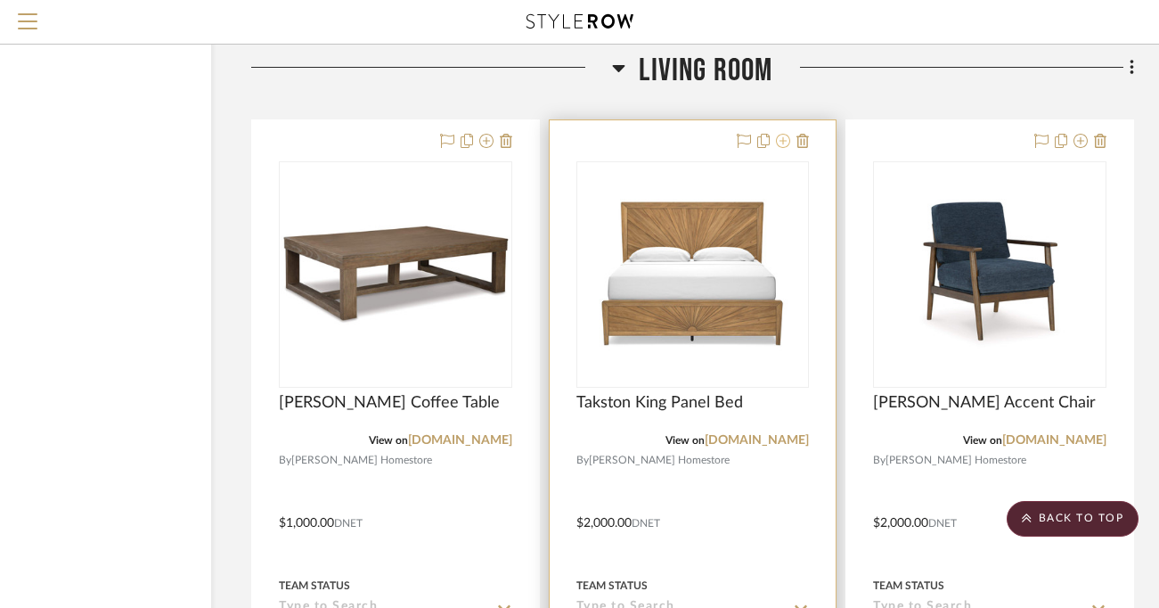
click at [784, 140] on icon at bounding box center [783, 141] width 14 height 14
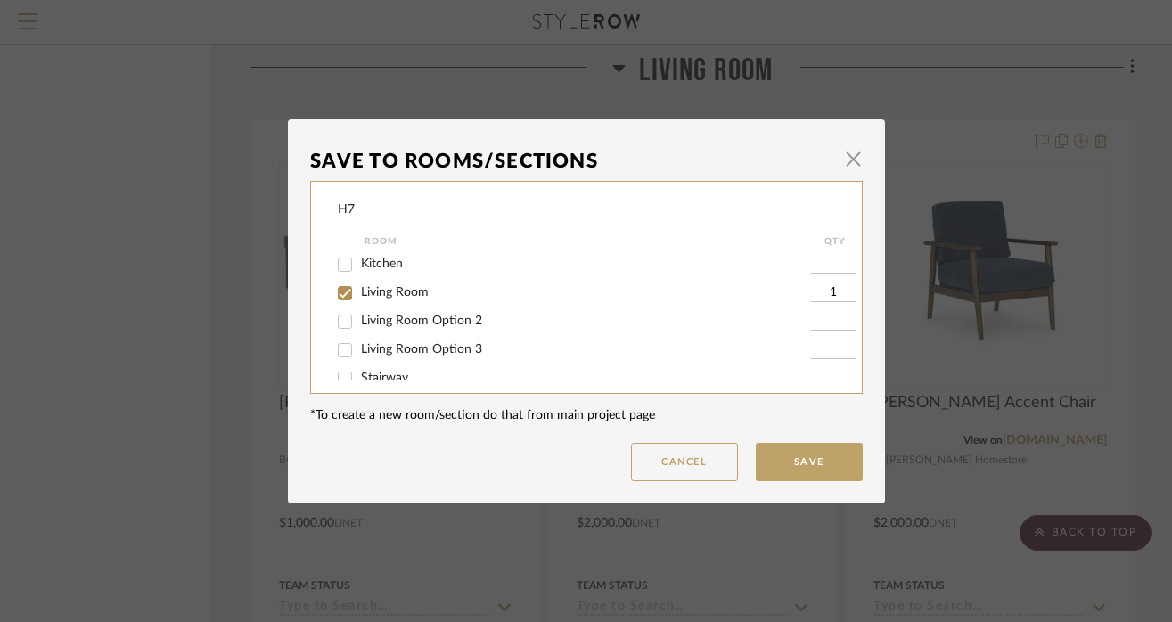
scroll to position [56, 0]
click at [831, 298] on input "1" at bounding box center [833, 296] width 45 height 18
click at [395, 306] on div "Living Room" at bounding box center [574, 296] width 473 height 29
click at [372, 297] on span "Living Room" at bounding box center [395, 295] width 68 height 12
click at [359, 297] on input "Living Room" at bounding box center [345, 296] width 29 height 29
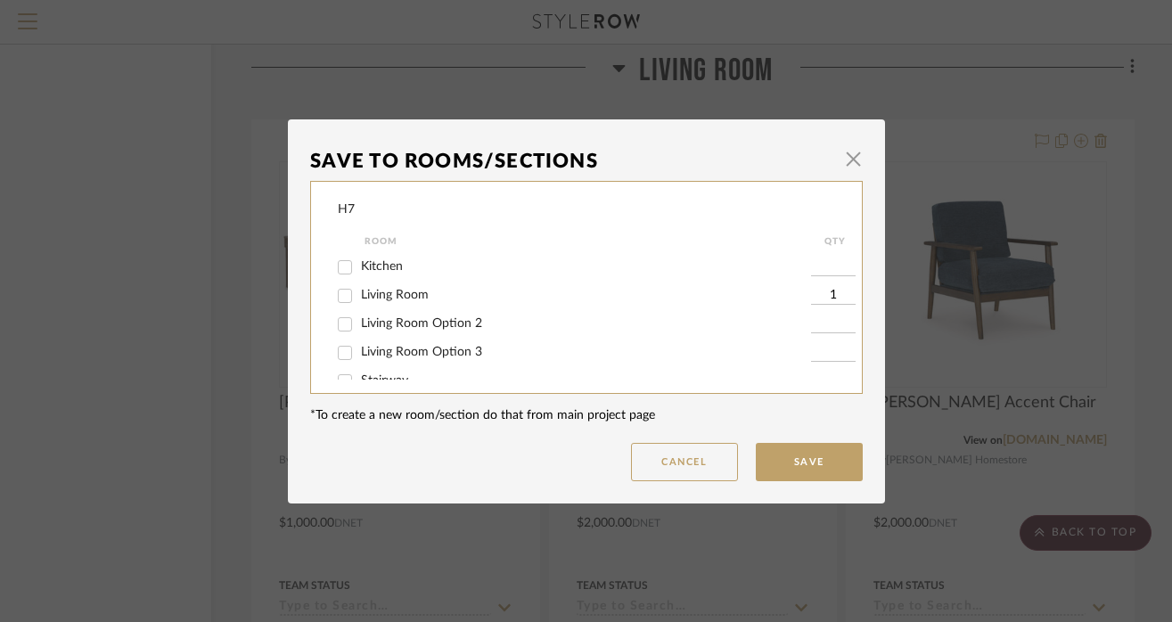
checkbox input "false"
click at [806, 466] on button "Save" at bounding box center [808, 462] width 107 height 38
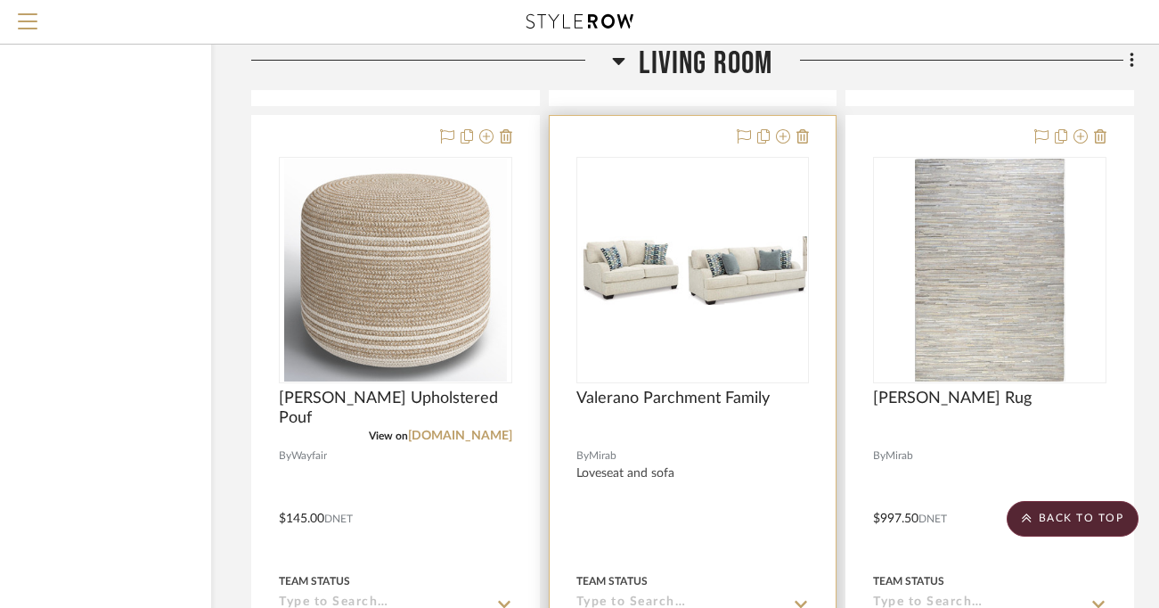
scroll to position [3034, 124]
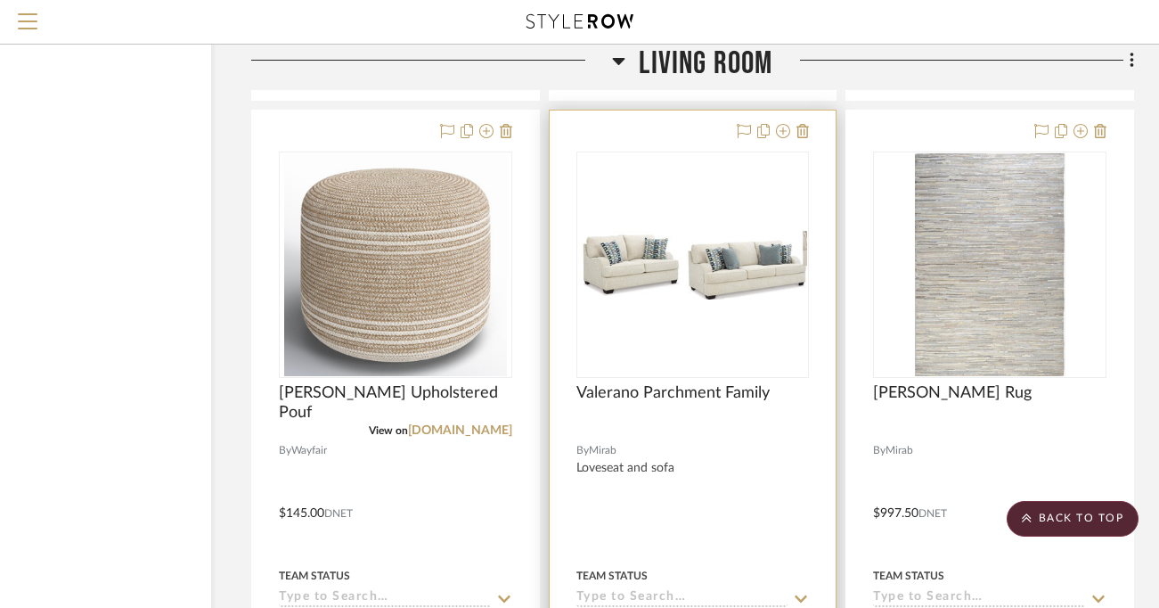
click at [810, 124] on div at bounding box center [693, 500] width 287 height 780
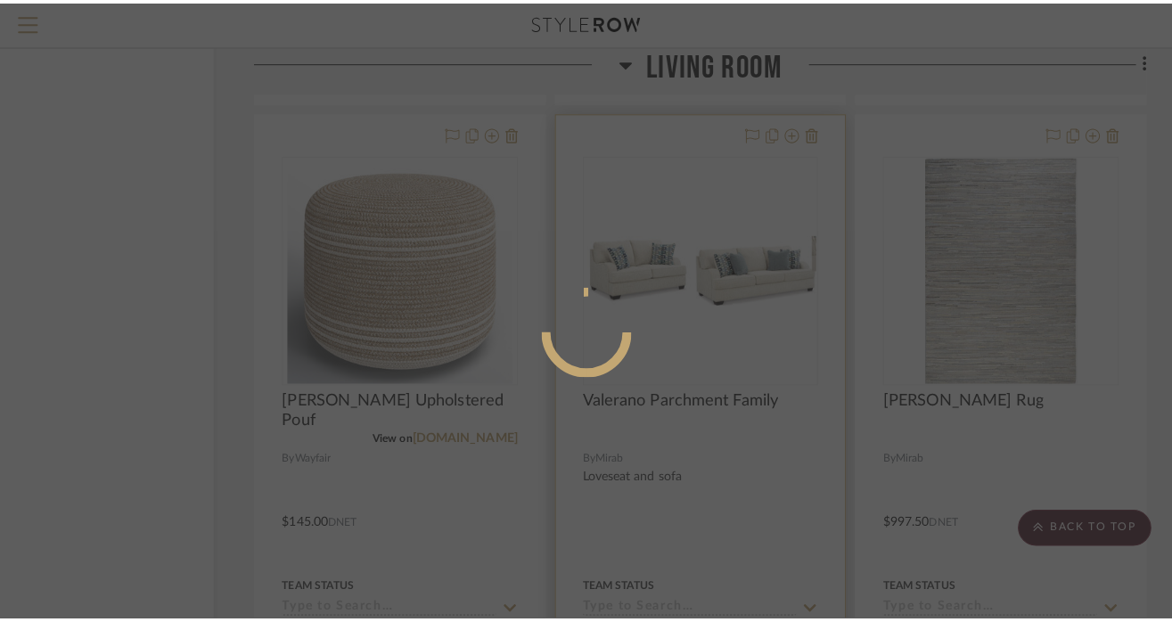
scroll to position [0, 0]
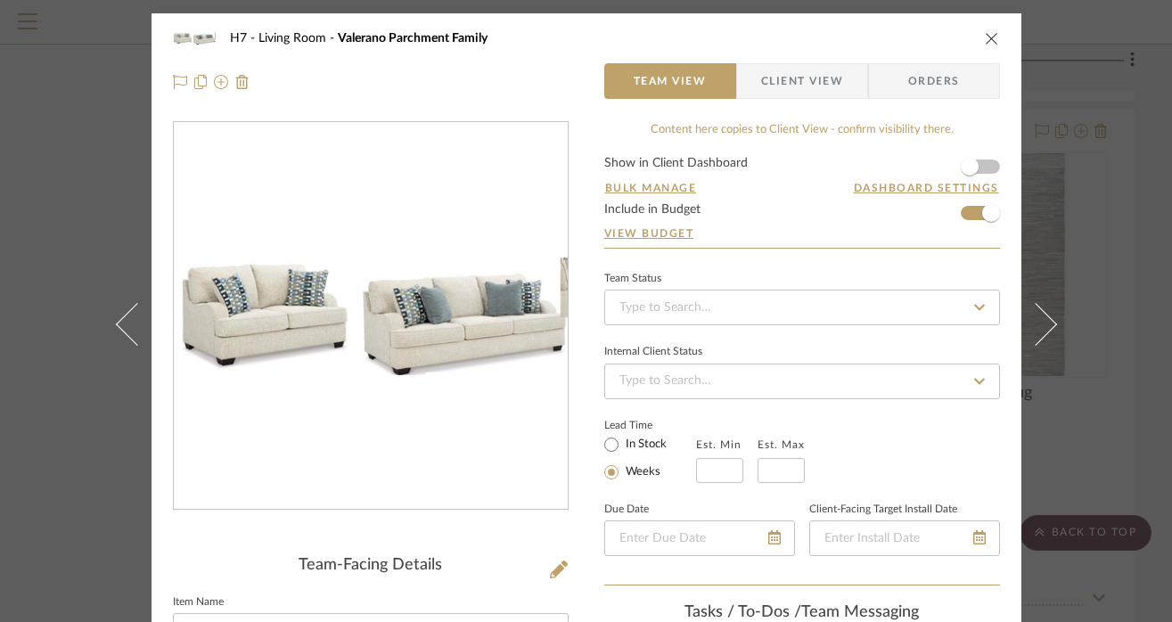
click at [984, 40] on icon "close" at bounding box center [991, 38] width 14 height 14
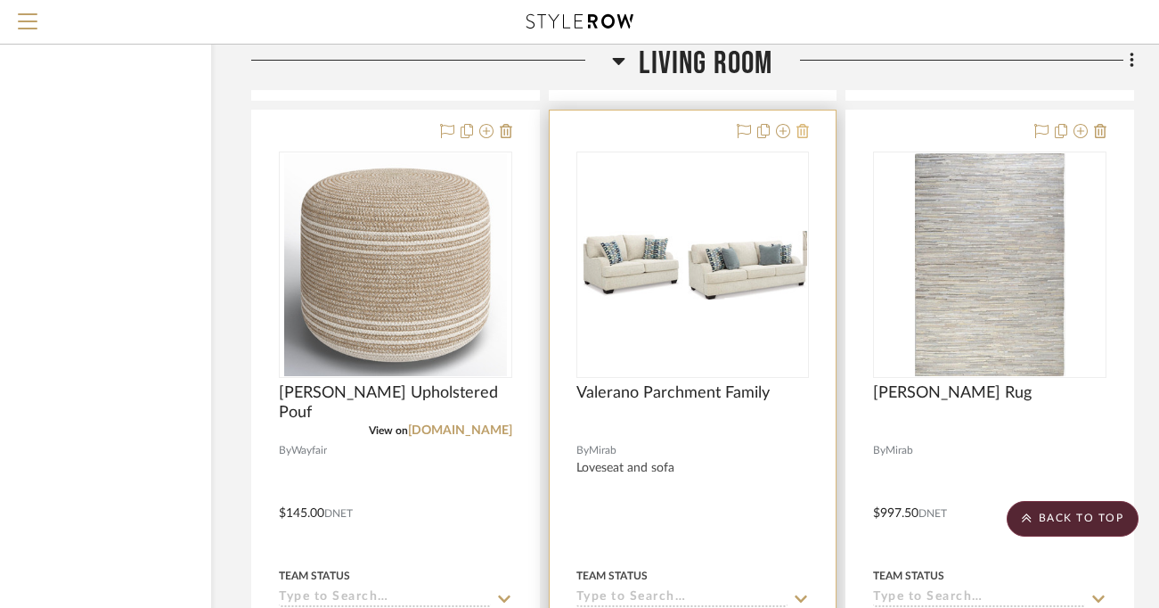
click at [802, 127] on icon at bounding box center [802, 131] width 12 height 14
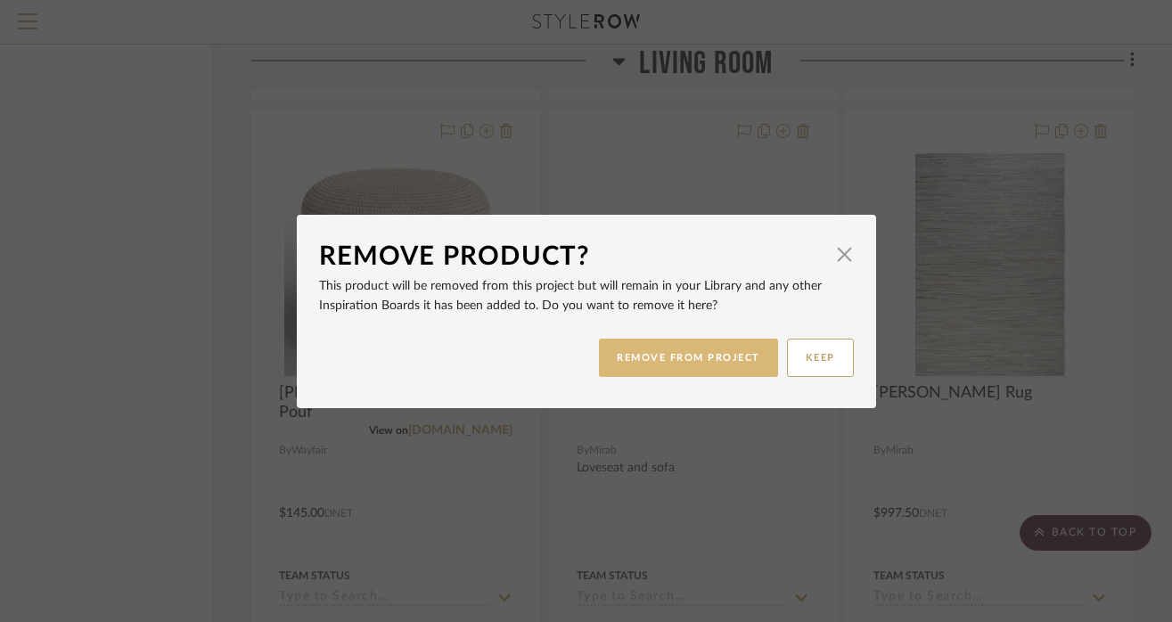
click at [722, 354] on button "REMOVE FROM PROJECT" at bounding box center [688, 358] width 179 height 38
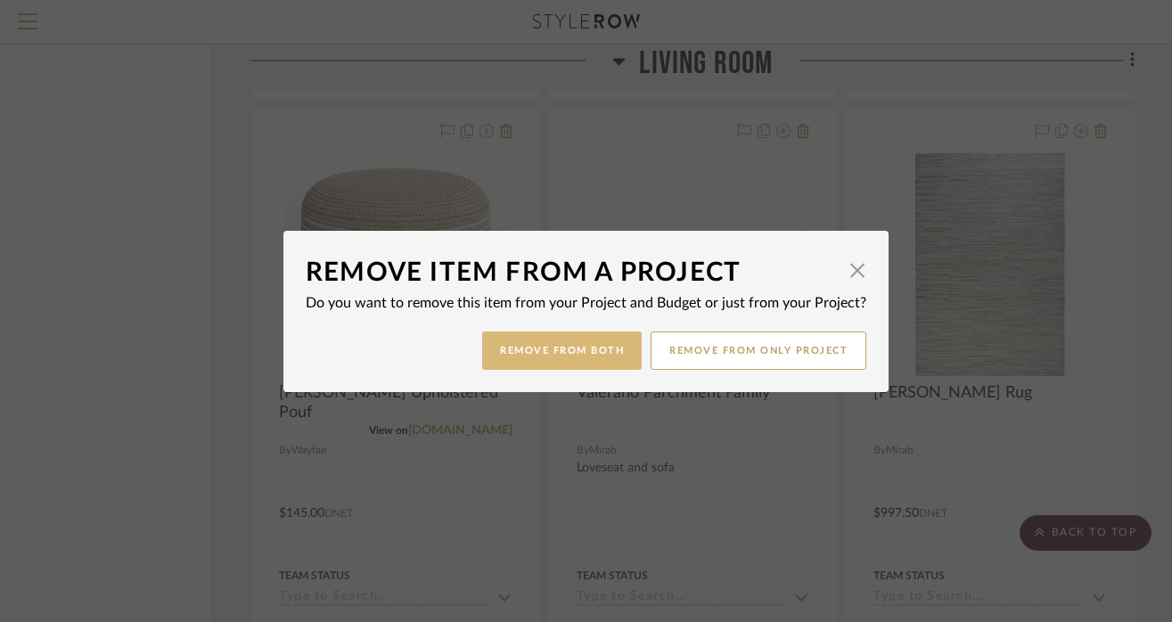
click at [590, 350] on button "Remove from Both" at bounding box center [561, 350] width 159 height 38
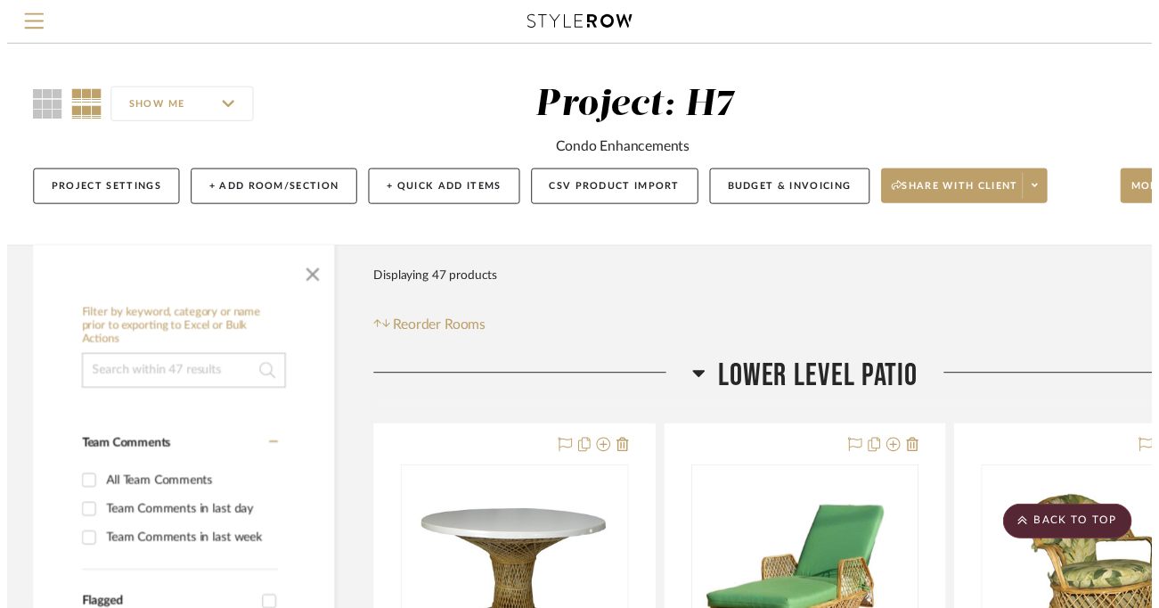
scroll to position [3034, 124]
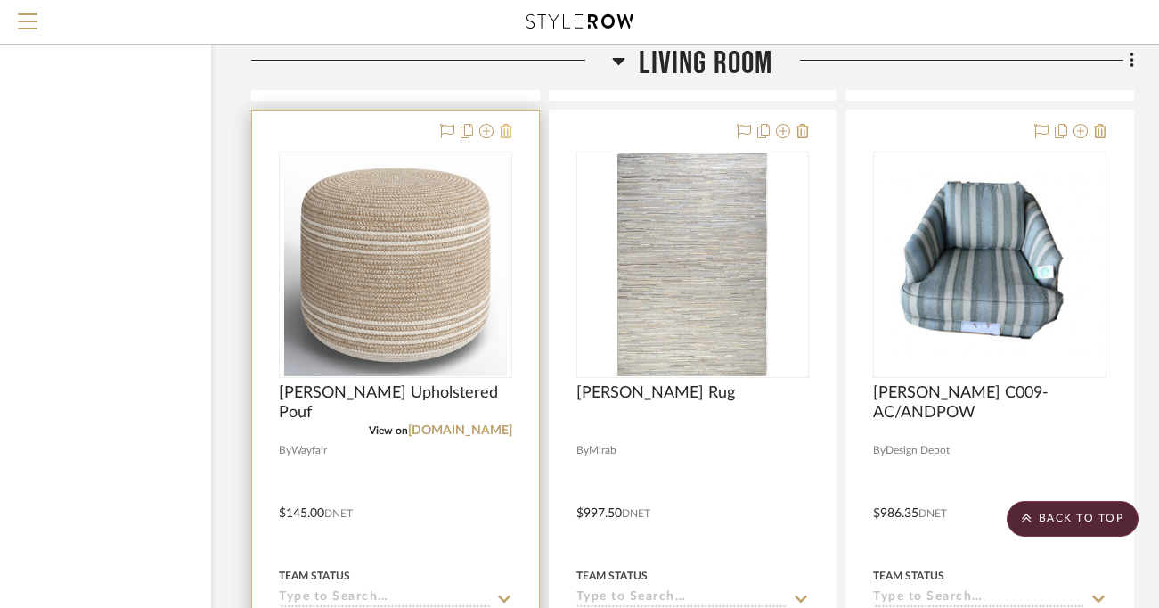
click at [509, 135] on icon at bounding box center [506, 131] width 12 height 14
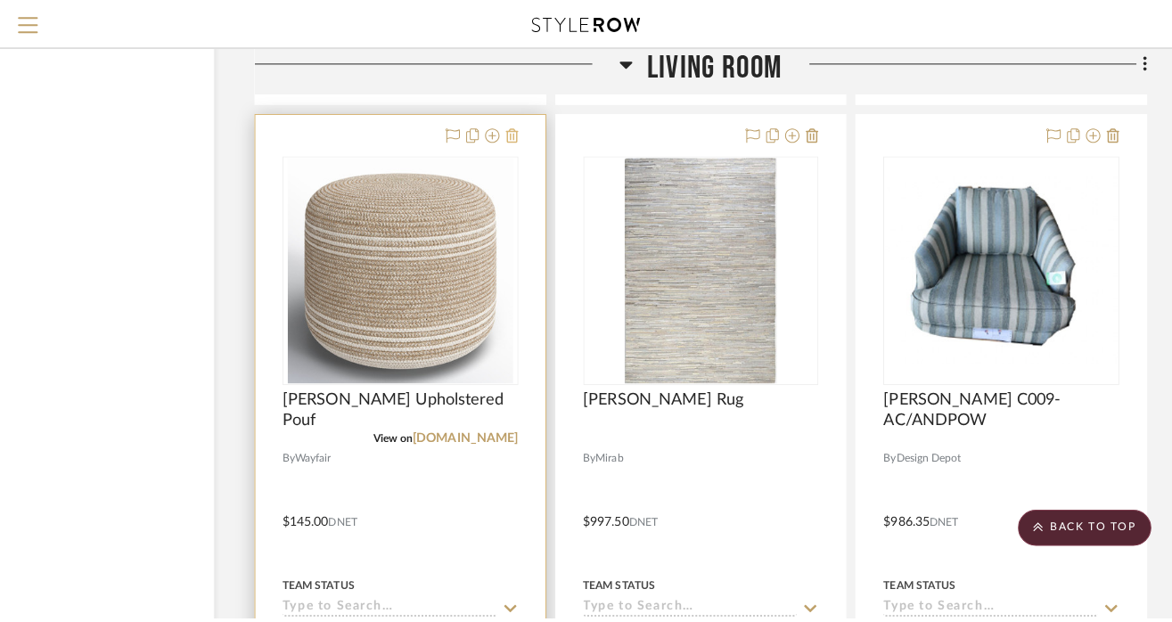
scroll to position [0, 0]
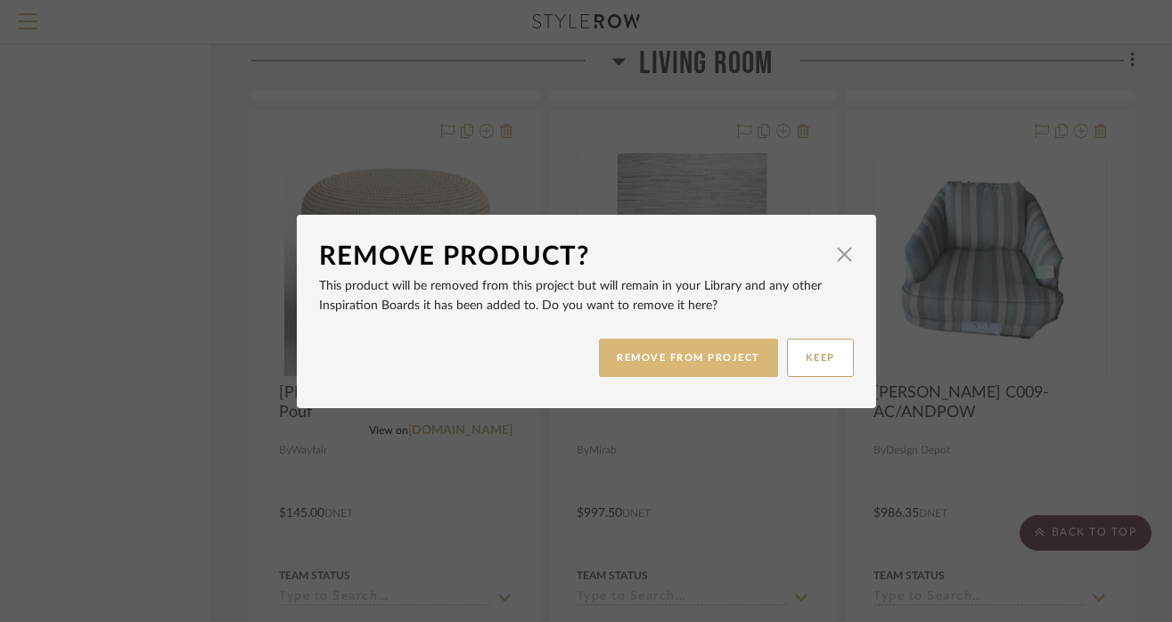
click at [621, 342] on button "REMOVE FROM PROJECT" at bounding box center [688, 358] width 179 height 38
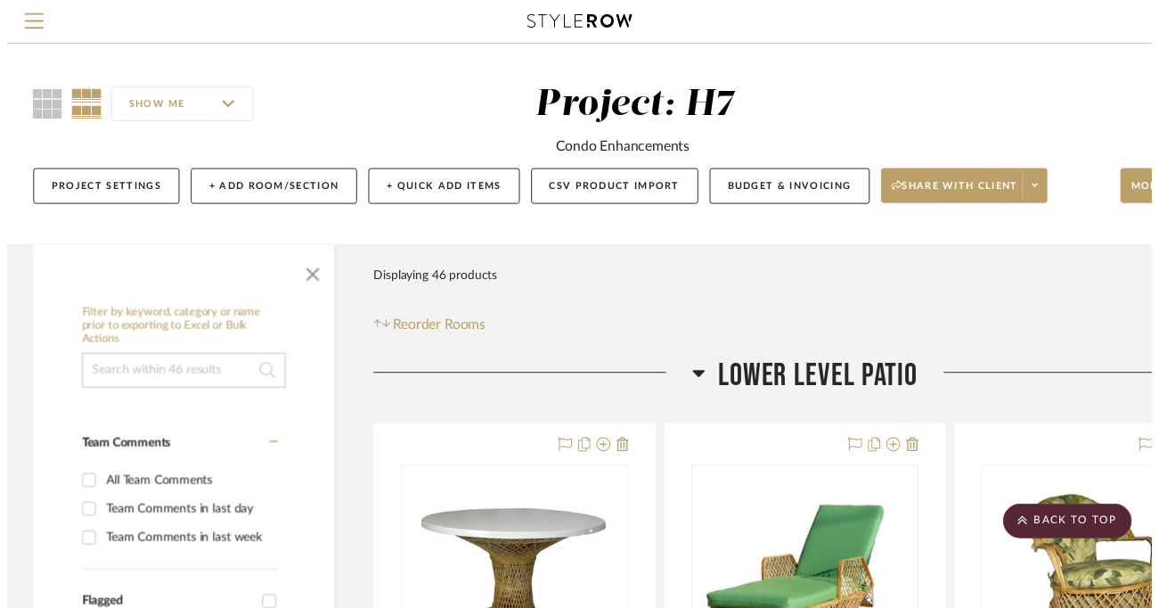
scroll to position [3034, 124]
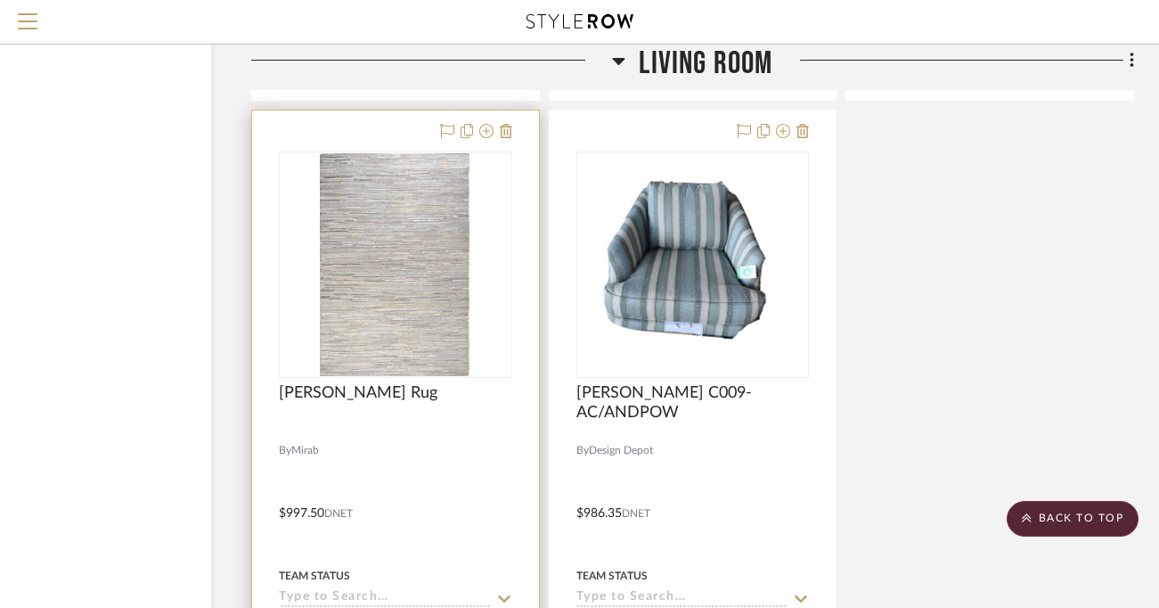
click at [513, 129] on div at bounding box center [395, 500] width 287 height 780
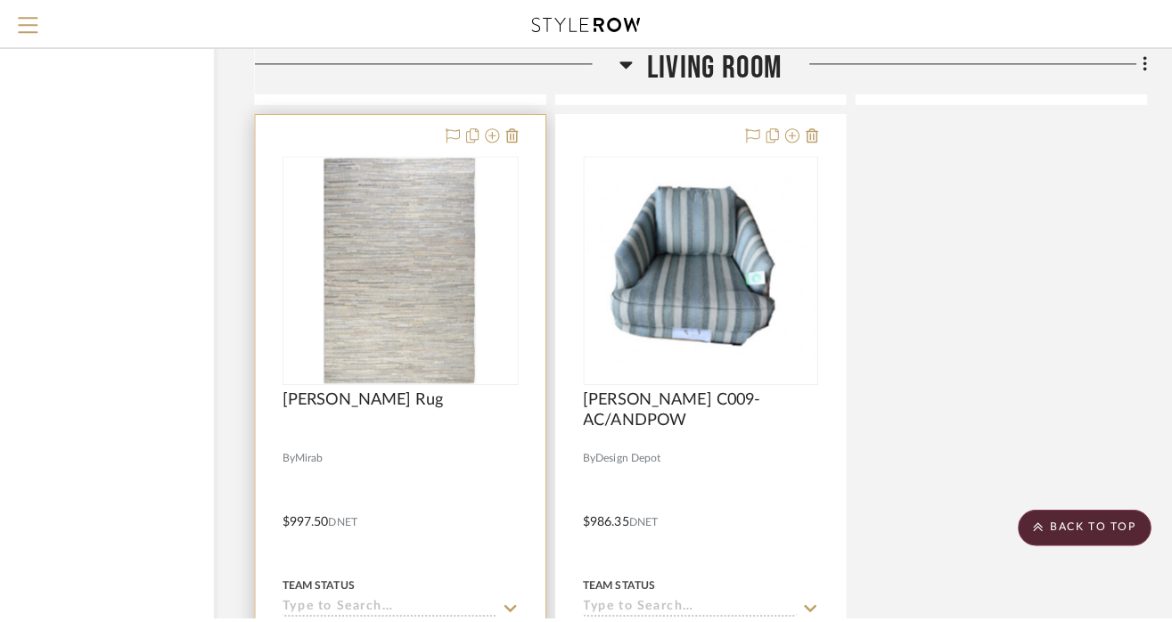
scroll to position [0, 0]
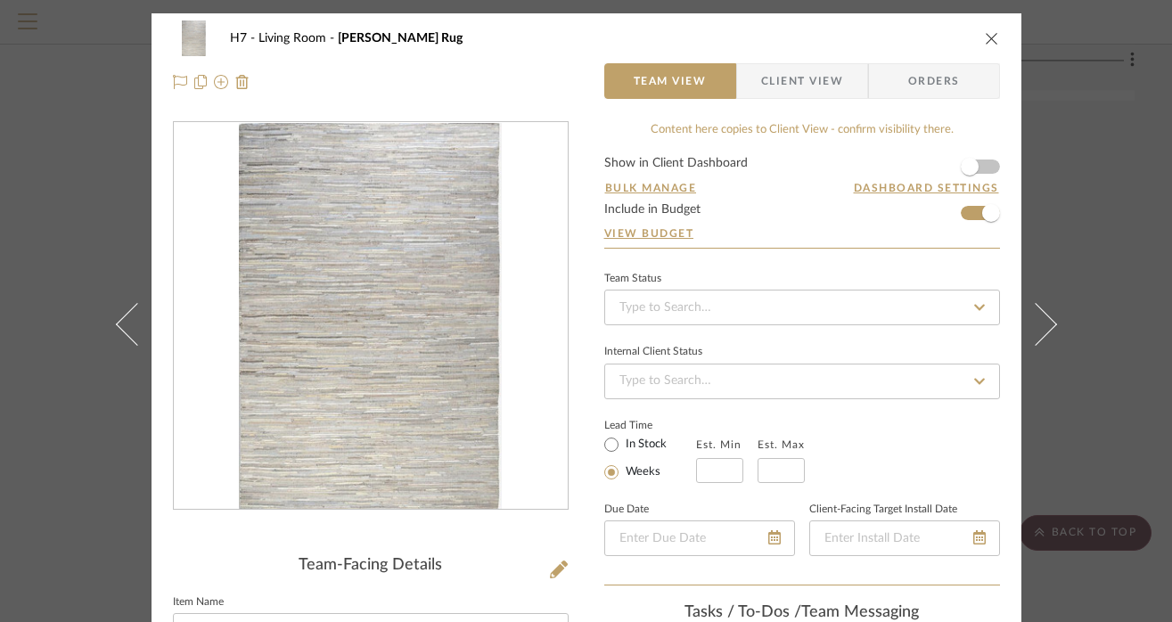
click at [989, 37] on icon "close" at bounding box center [991, 38] width 14 height 14
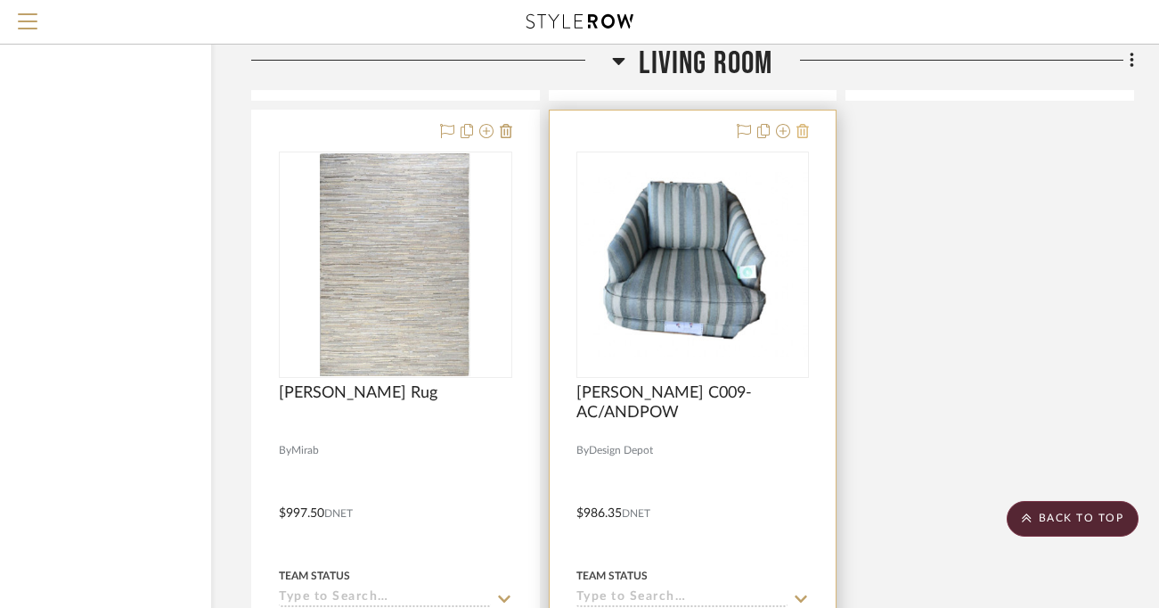
click at [804, 127] on icon at bounding box center [802, 131] width 12 height 14
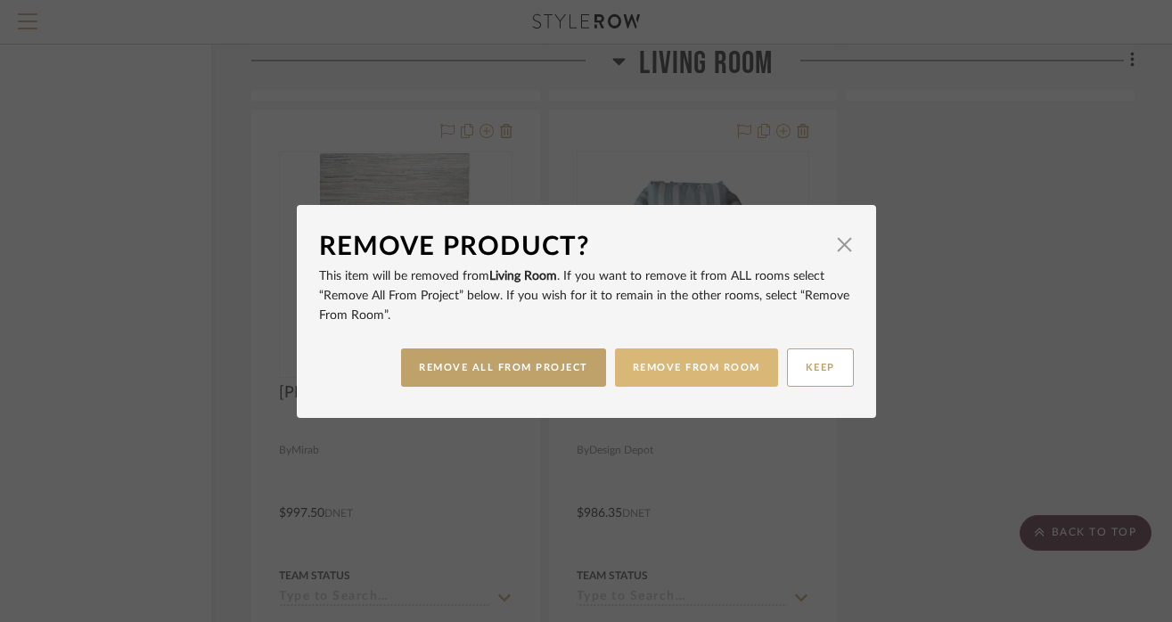
click at [661, 367] on button "REMOVE FROM ROOM" at bounding box center [696, 367] width 163 height 38
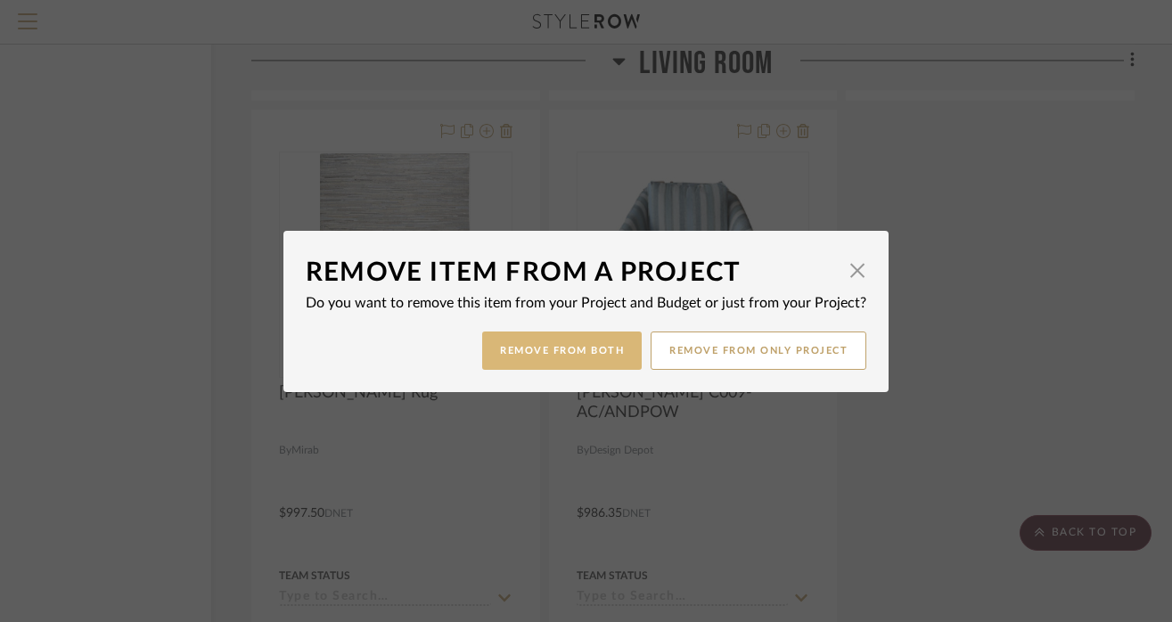
click at [572, 347] on button "Remove from Both" at bounding box center [561, 350] width 159 height 38
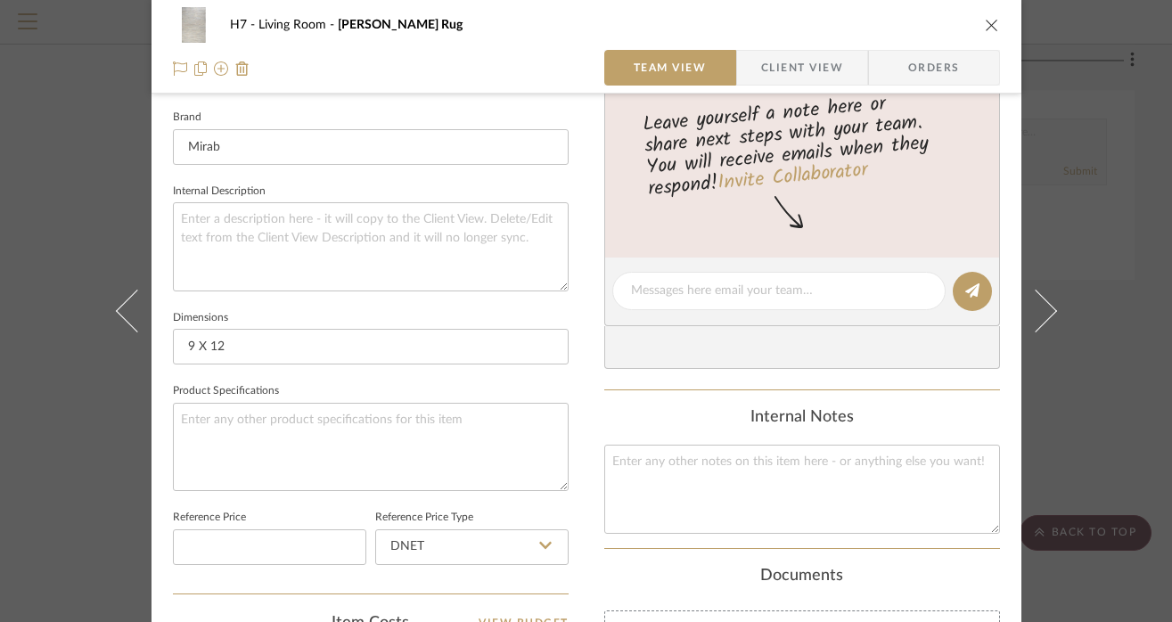
scroll to position [291, 0]
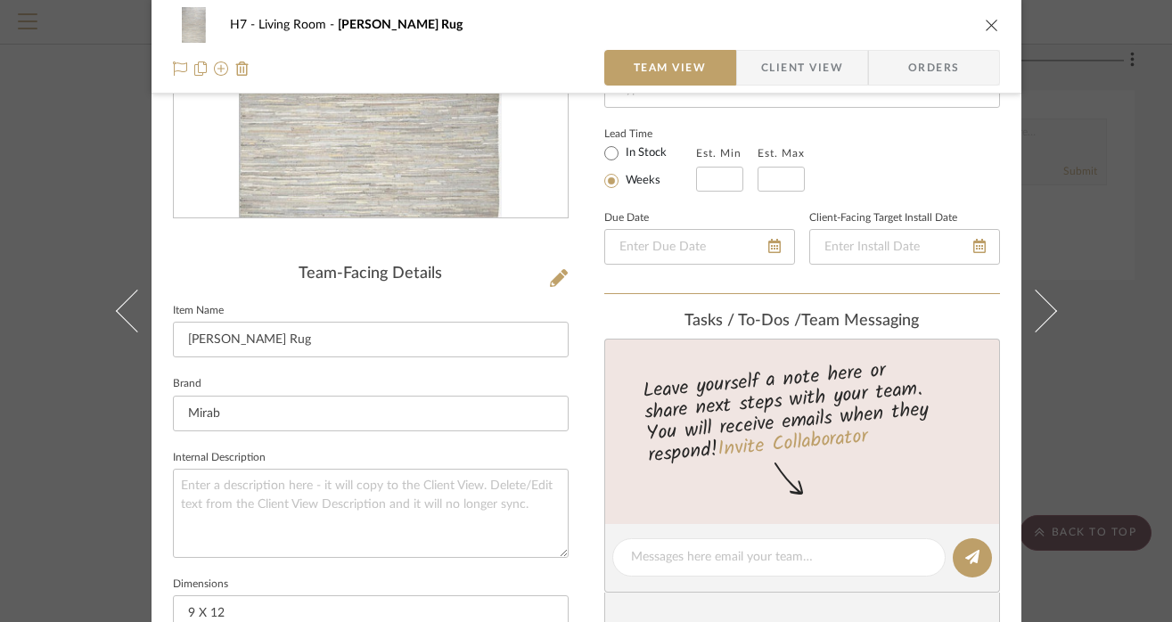
click at [984, 21] on icon "close" at bounding box center [991, 25] width 14 height 14
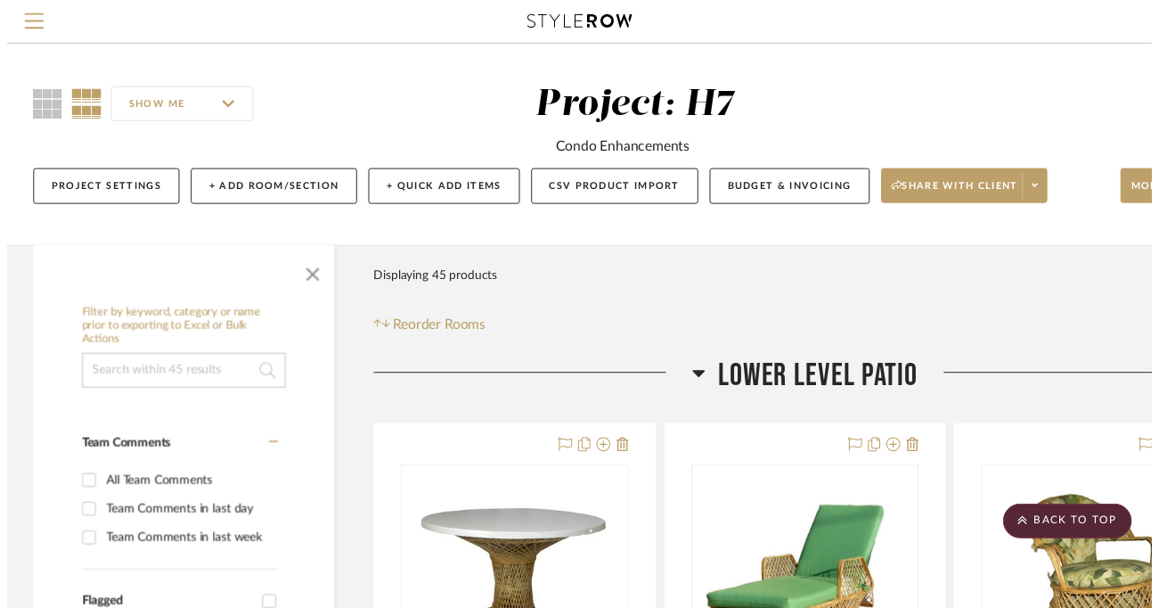
scroll to position [2855, 124]
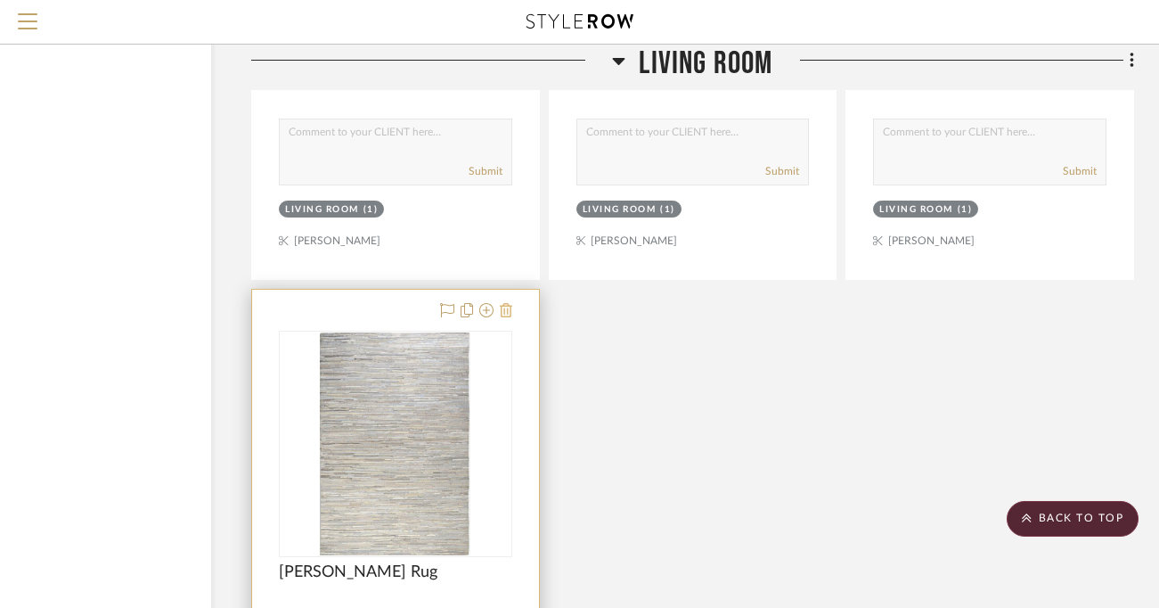
click at [510, 305] on icon at bounding box center [506, 310] width 12 height 14
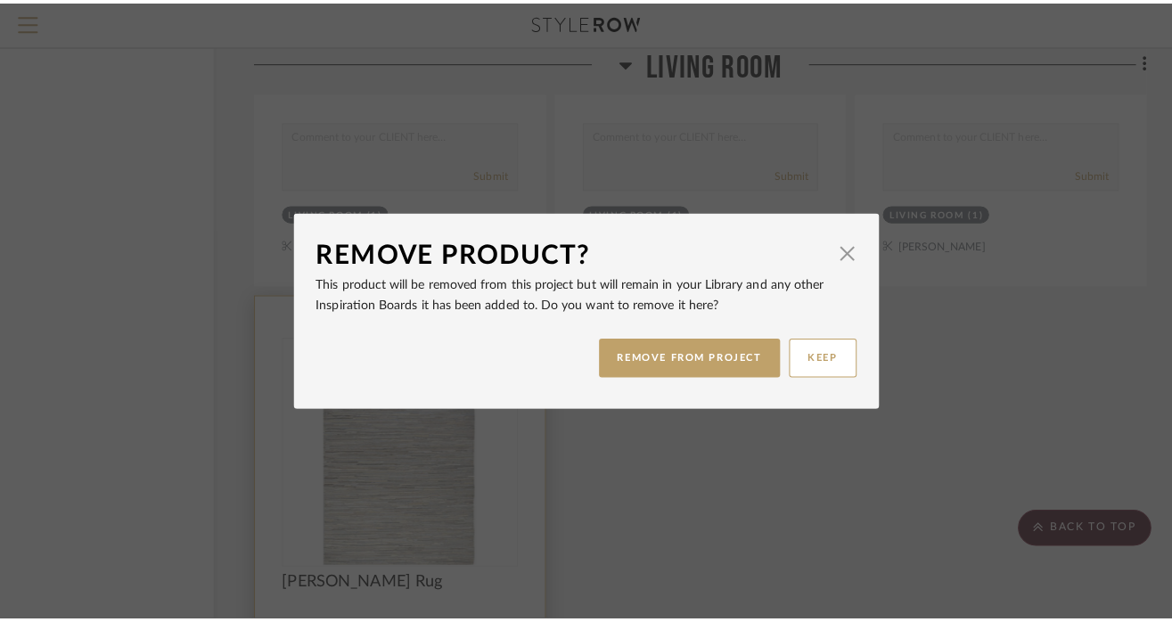
scroll to position [0, 0]
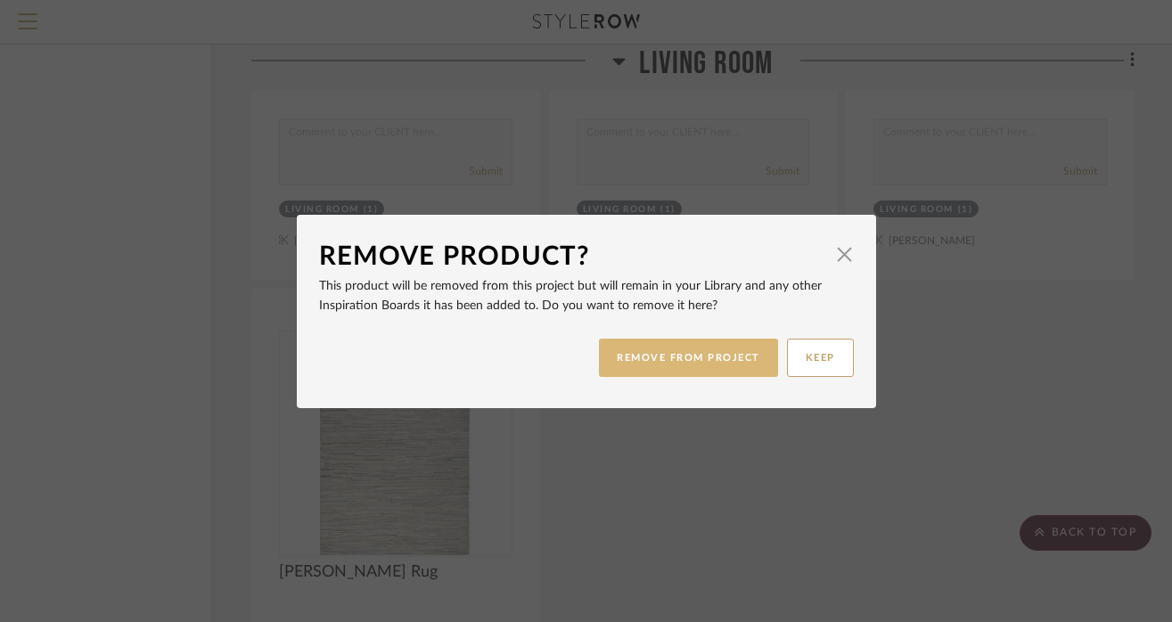
click at [655, 352] on button "REMOVE FROM PROJECT" at bounding box center [688, 358] width 179 height 38
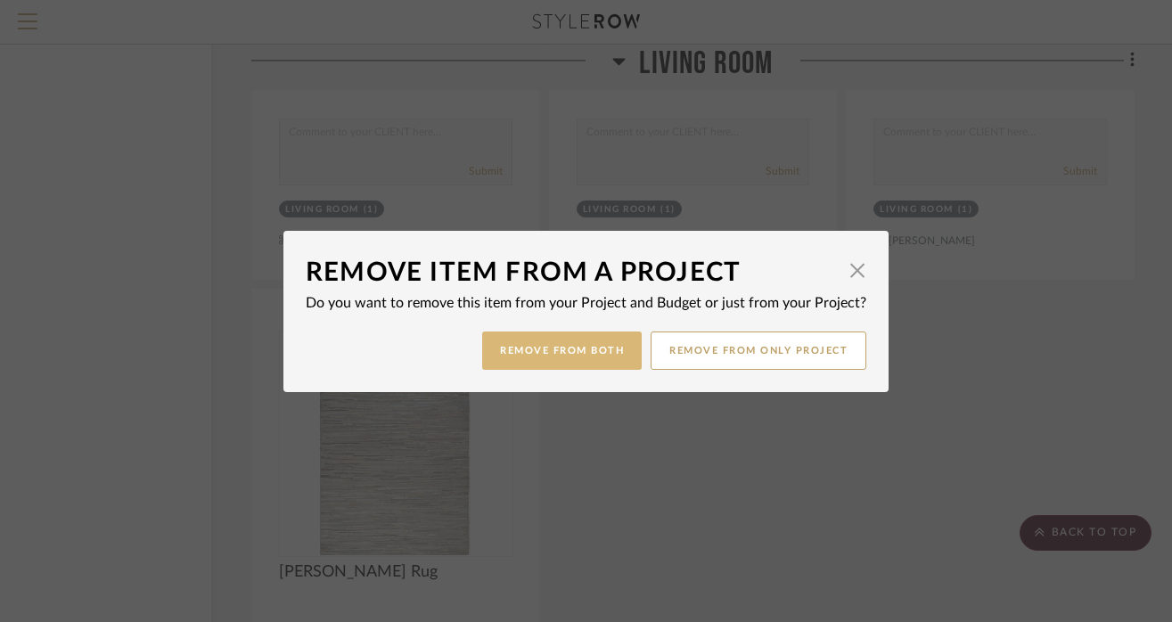
click at [551, 349] on button "Remove from Both" at bounding box center [561, 350] width 159 height 38
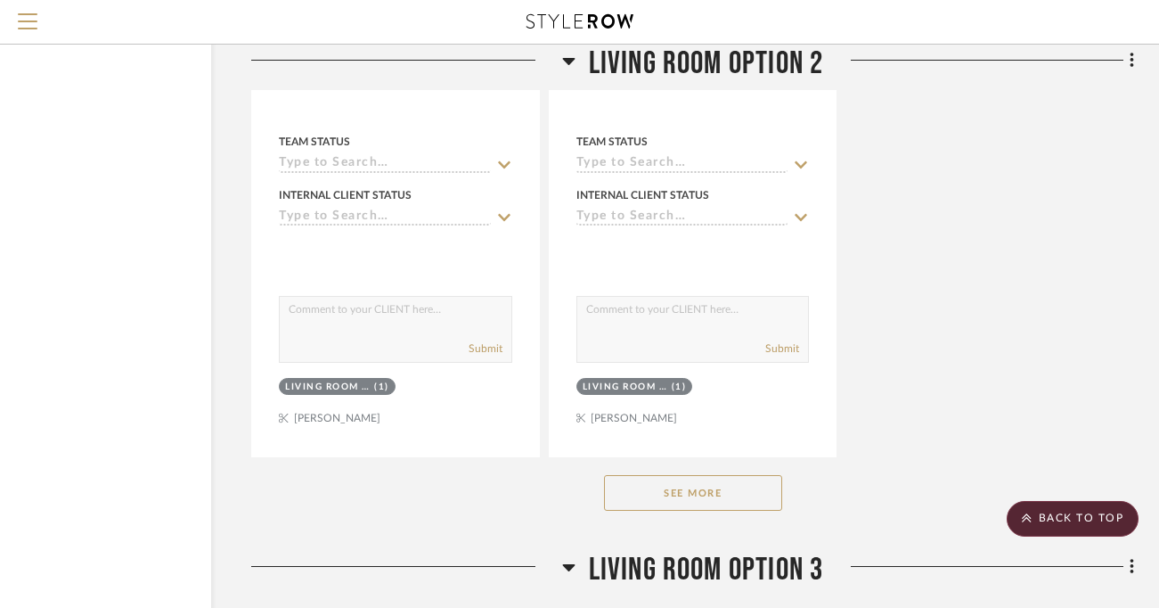
scroll to position [5140, 119]
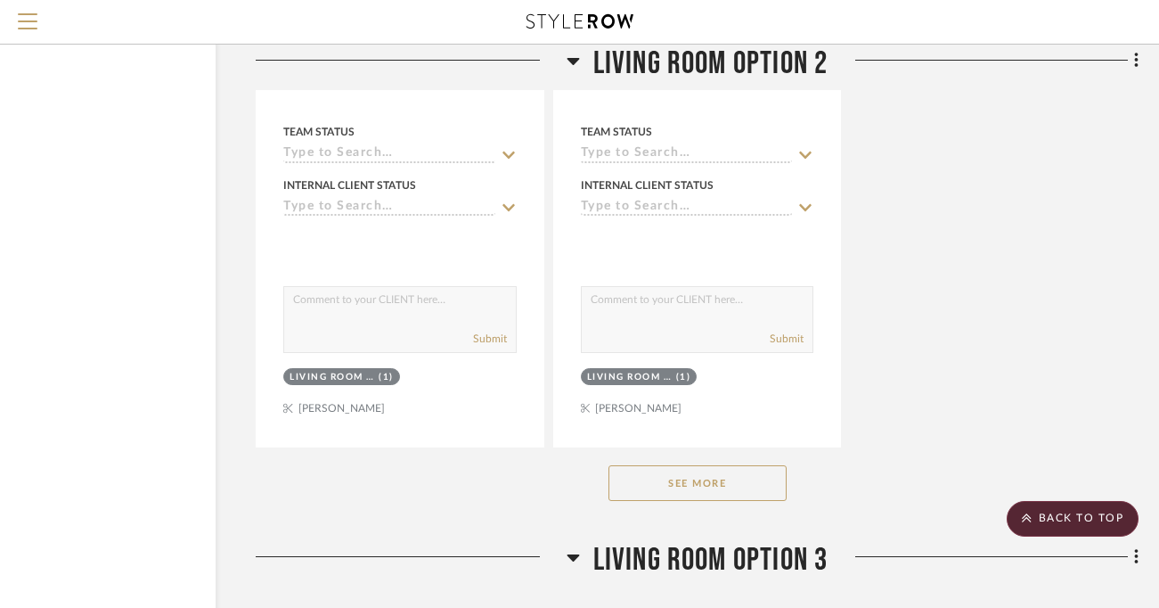
click at [715, 475] on button "See More" at bounding box center [697, 483] width 178 height 36
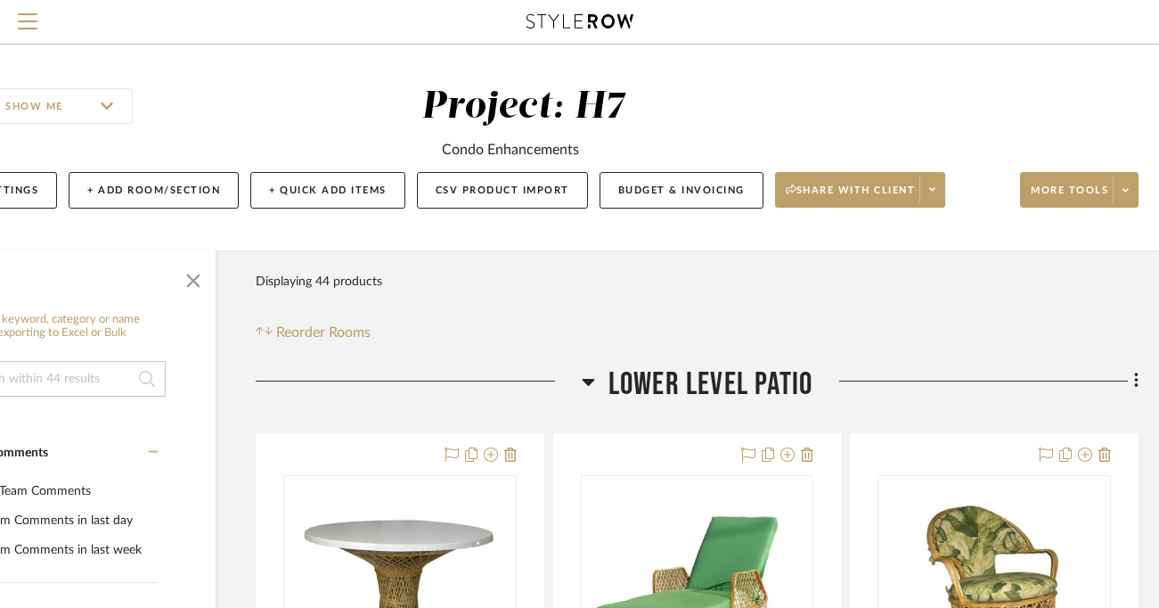
scroll to position [0, 0]
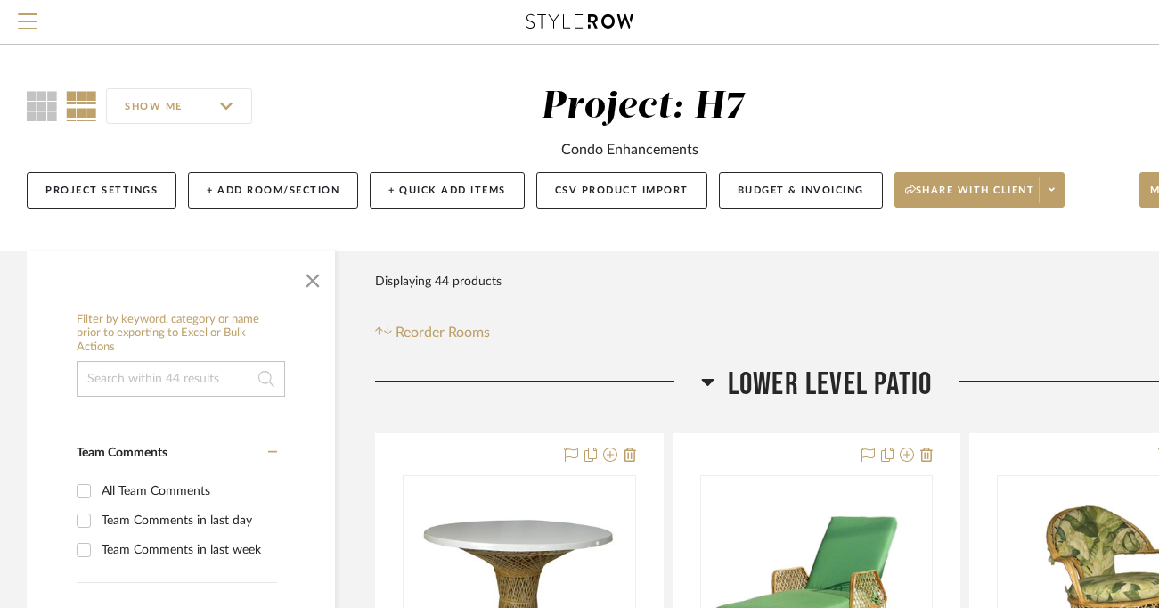
click at [140, 367] on input at bounding box center [181, 379] width 208 height 36
click at [32, 15] on span "Menu" at bounding box center [28, 14] width 20 height 2
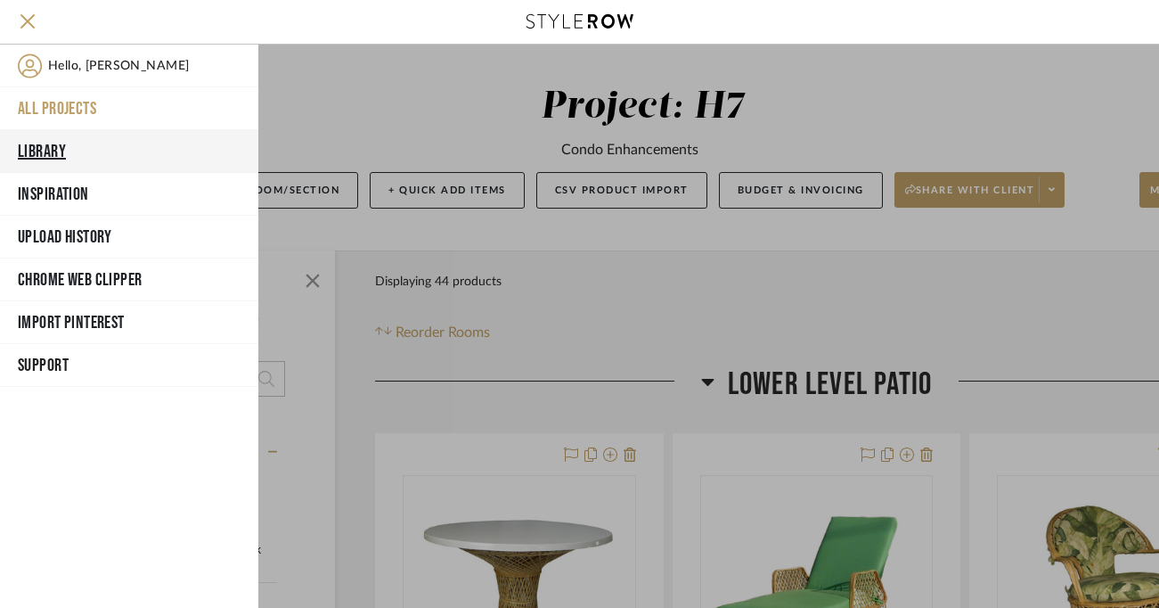
click at [117, 152] on button "Library" at bounding box center [129, 151] width 258 height 43
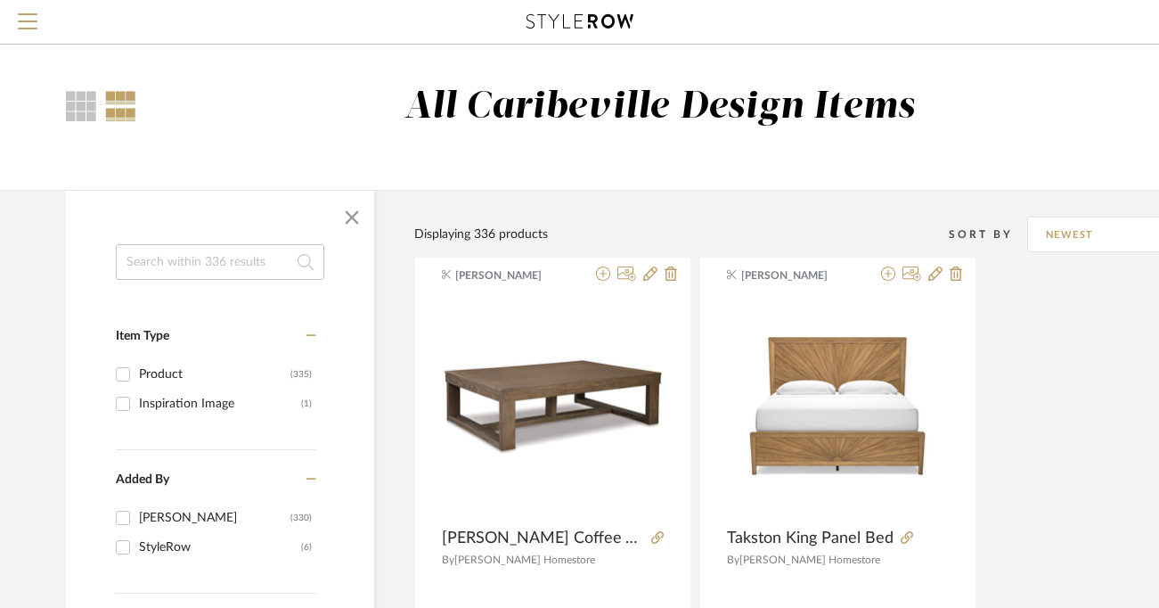
click at [167, 274] on input at bounding box center [220, 262] width 208 height 36
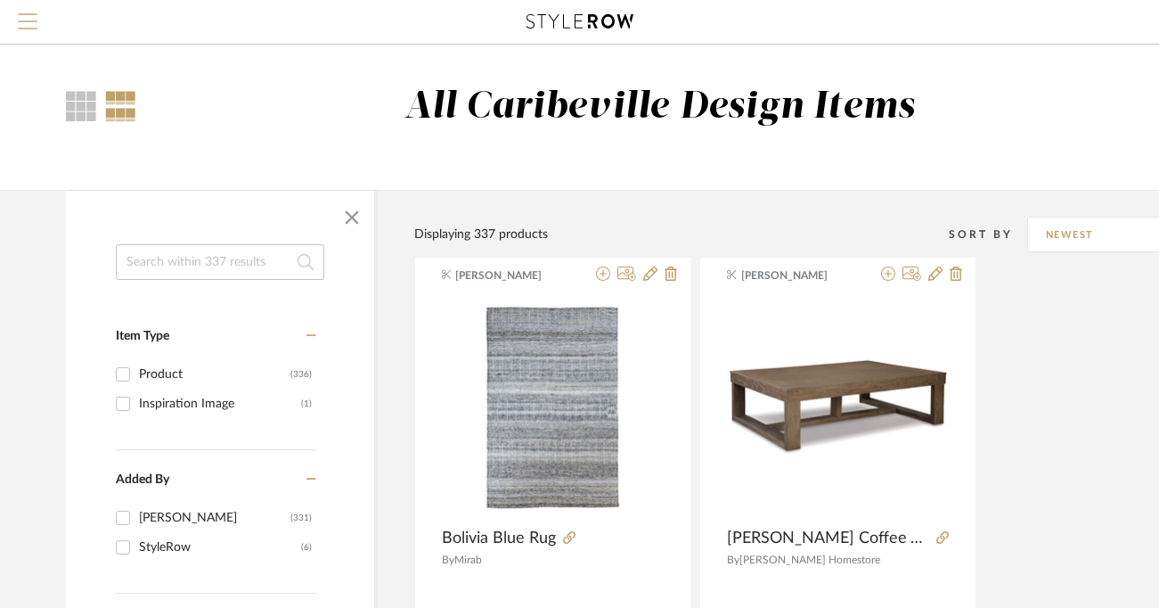
click at [33, 22] on span "Menu" at bounding box center [28, 26] width 20 height 27
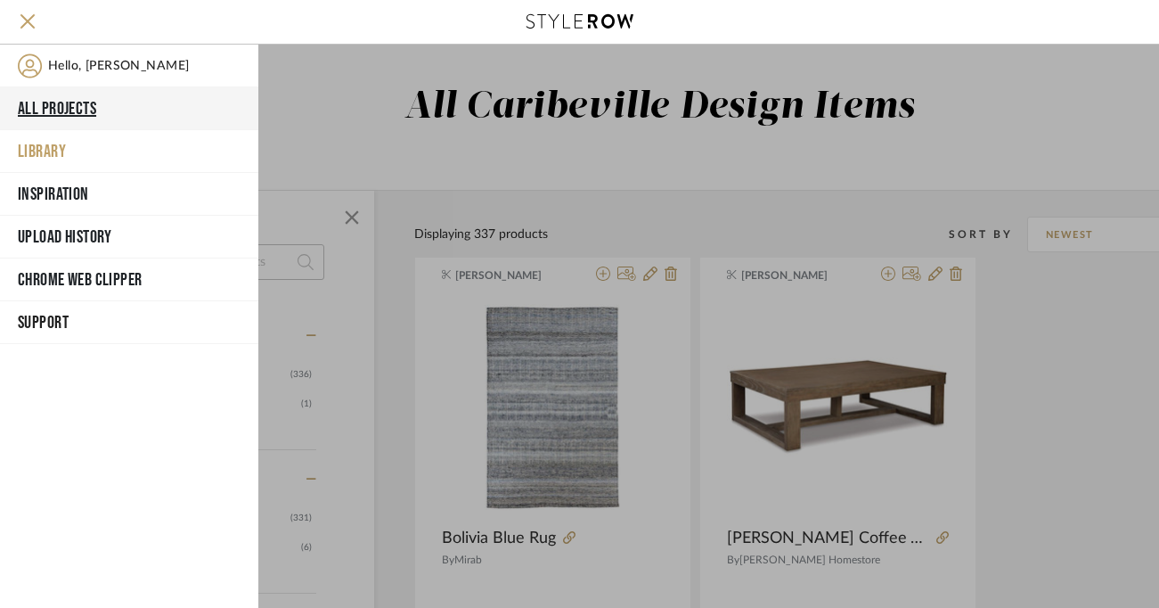
click at [68, 118] on button "All Projects" at bounding box center [129, 108] width 258 height 43
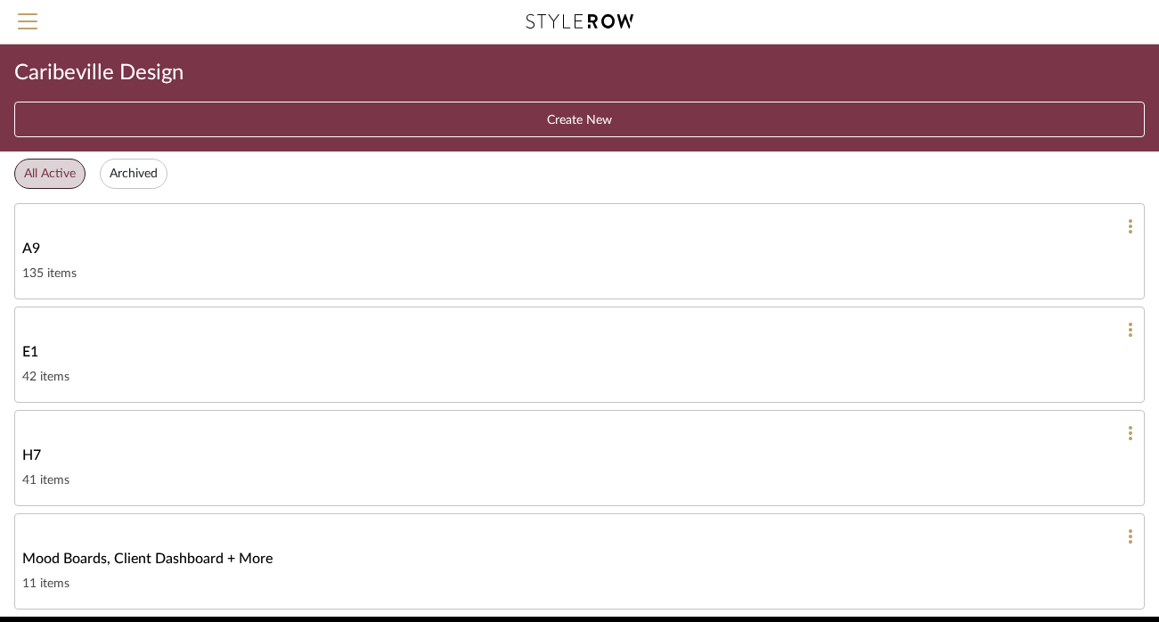
click at [380, 434] on div at bounding box center [579, 433] width 1115 height 16
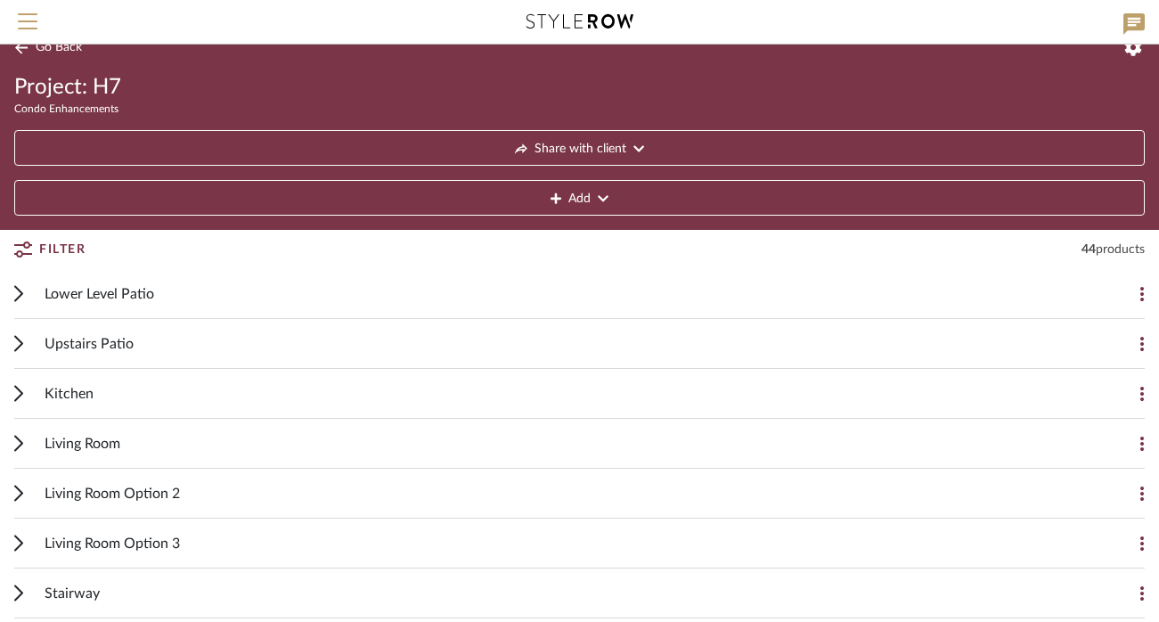
scroll to position [29, 0]
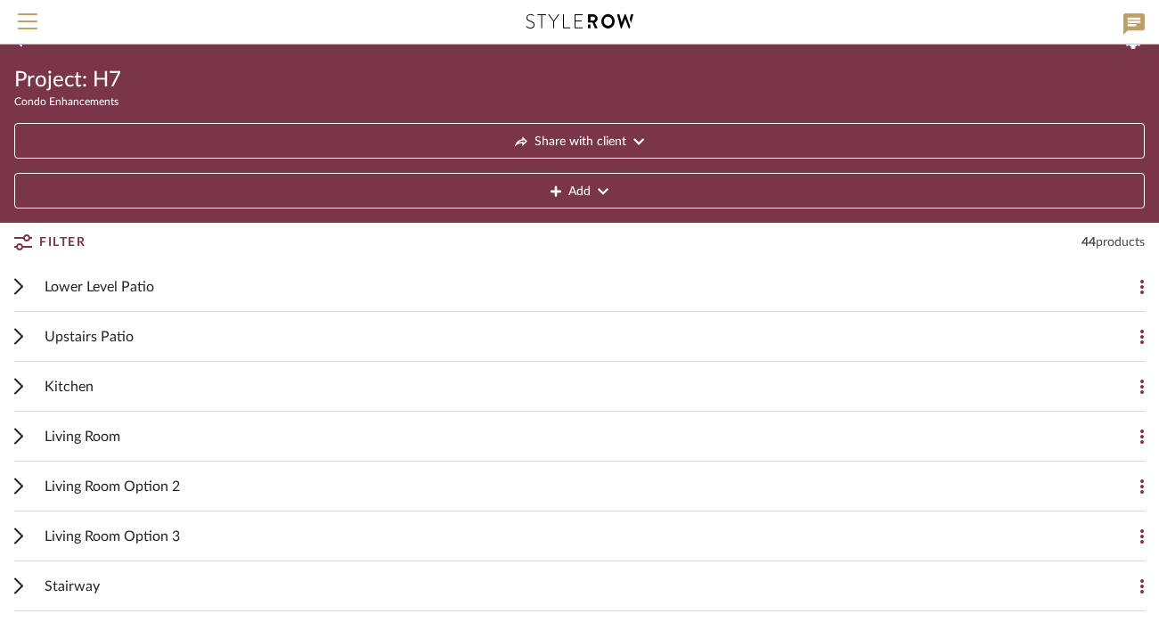
click at [453, 380] on div "Kitchen" at bounding box center [566, 386] width 1043 height 49
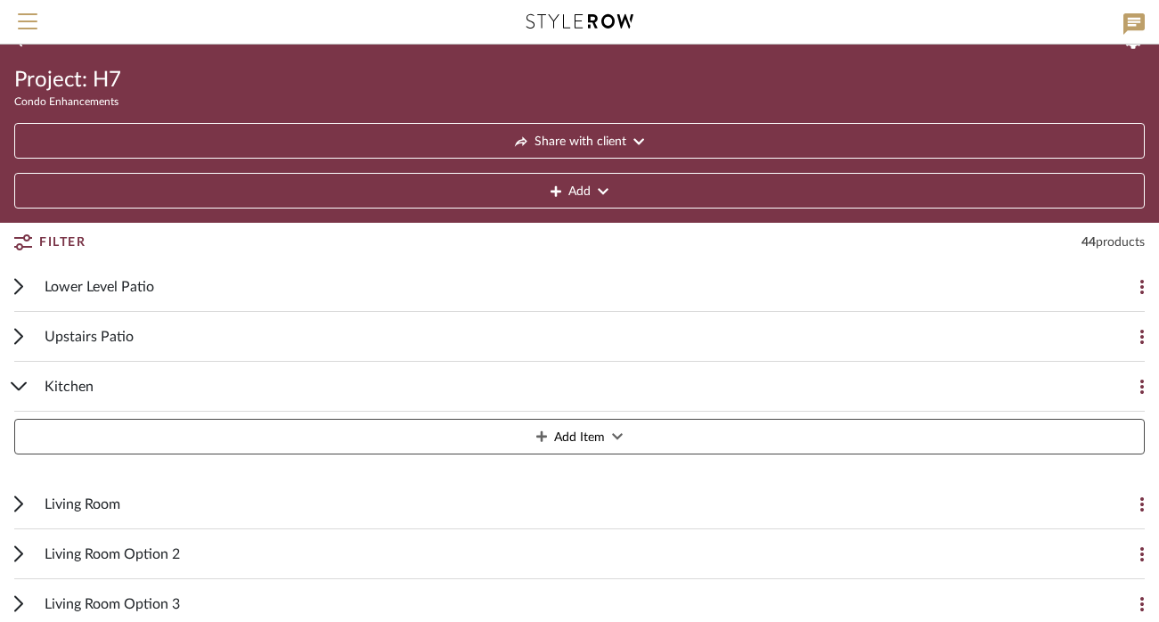
click at [451, 384] on div "Kitchen" at bounding box center [566, 386] width 1043 height 49
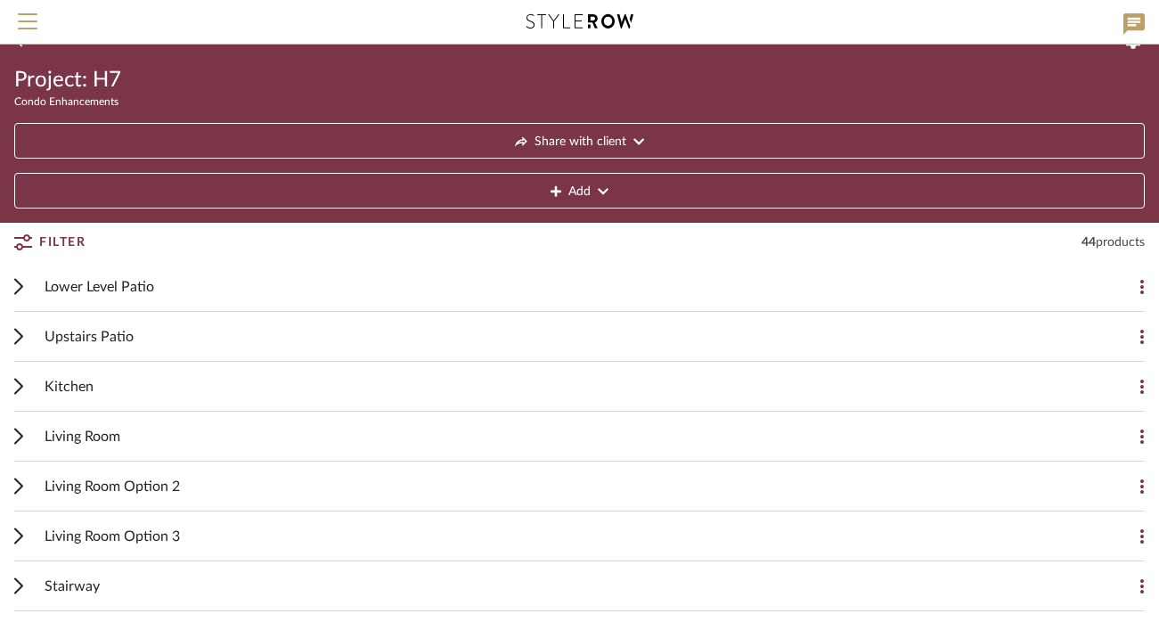
click at [428, 438] on div "Living Room" at bounding box center [566, 436] width 1043 height 49
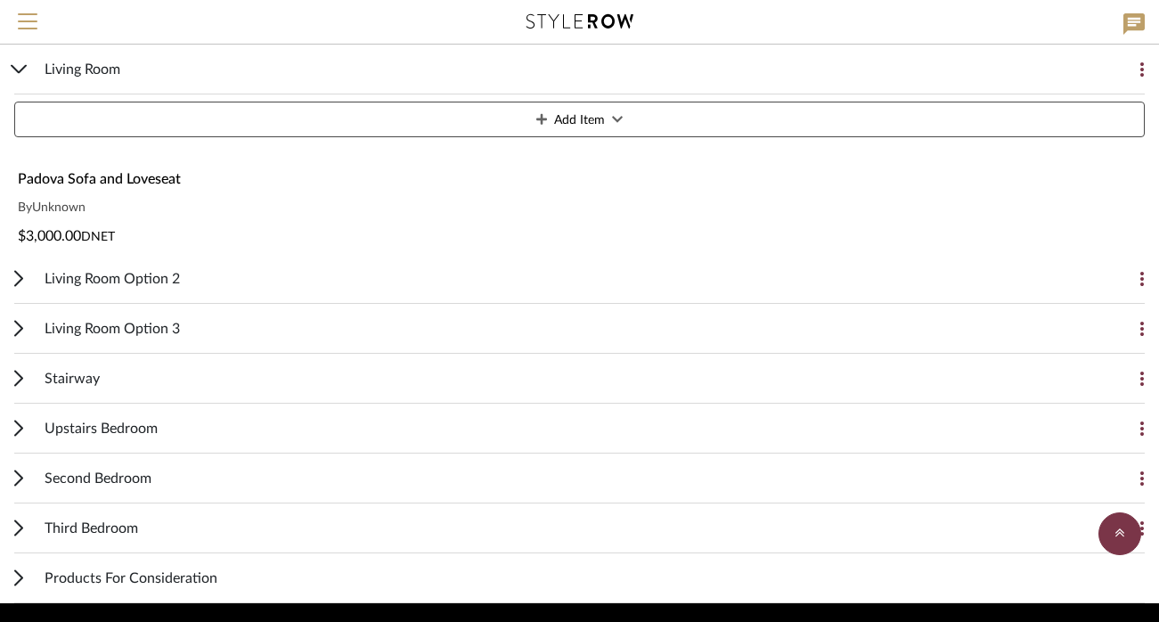
scroll to position [862, 0]
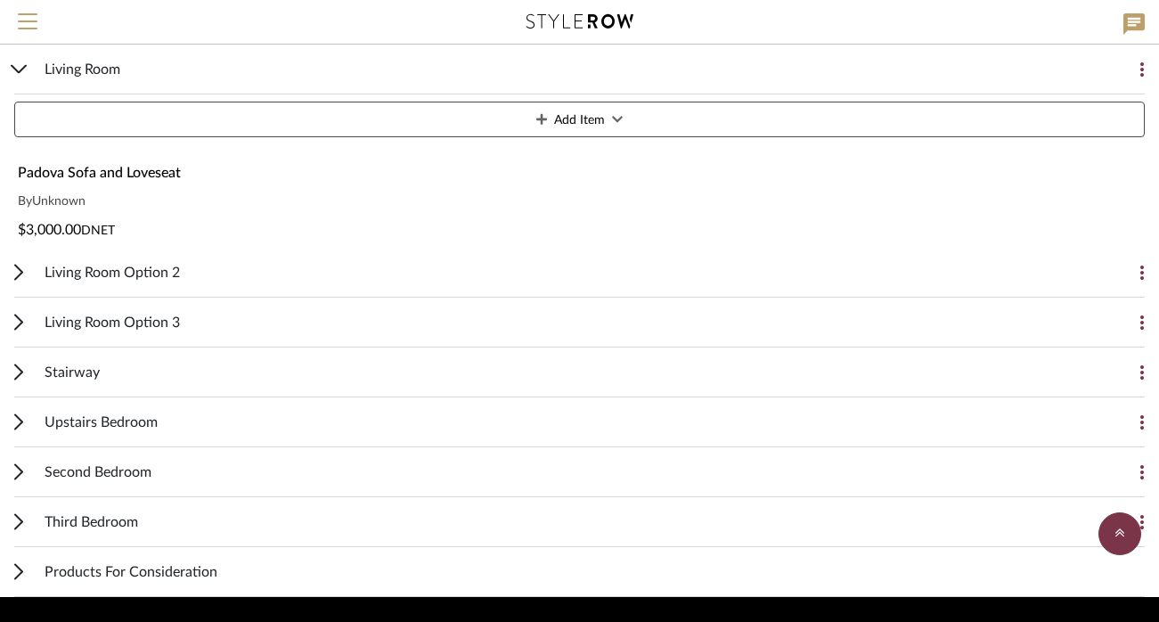
click at [300, 271] on div "Living Room Option 2" at bounding box center [566, 272] width 1043 height 49
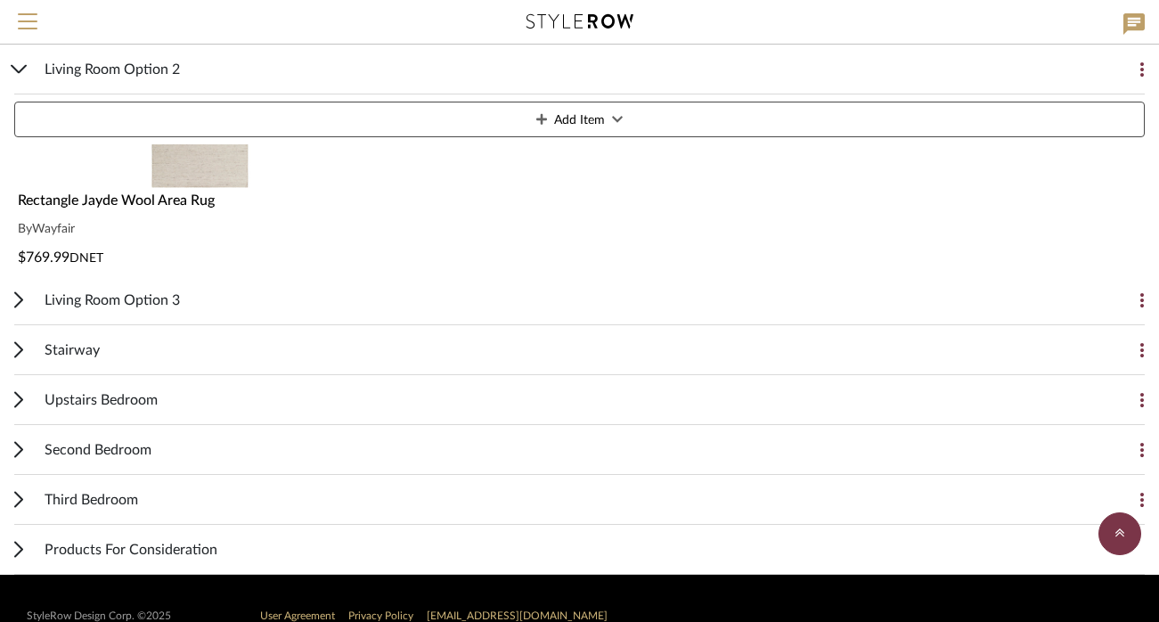
scroll to position [2171, 0]
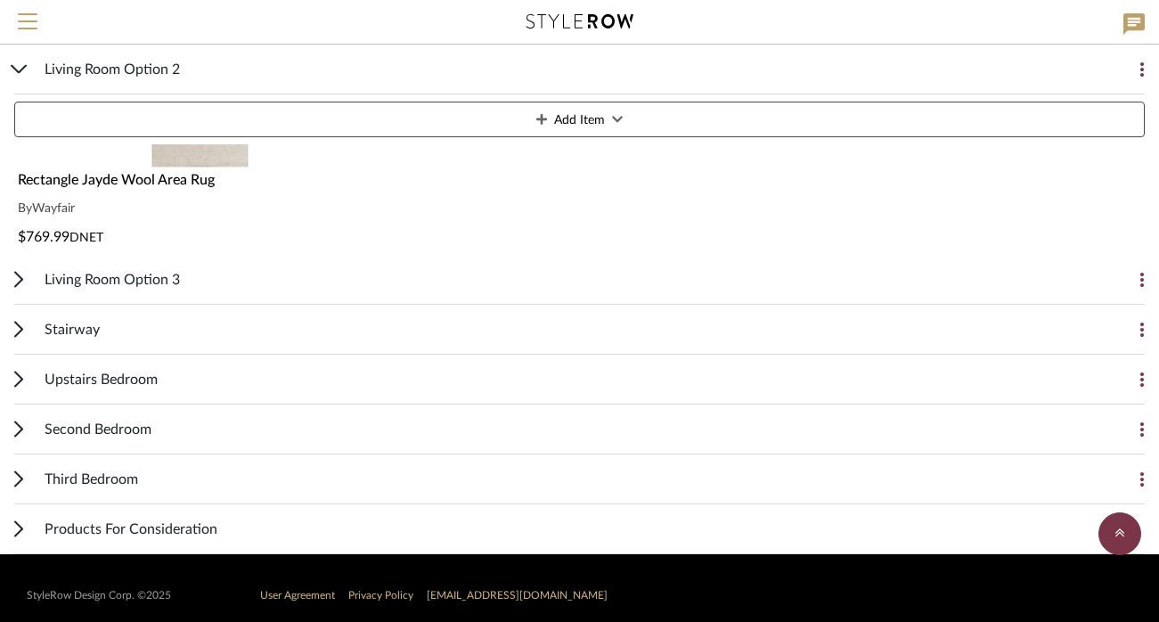
click at [230, 290] on div "Living Room Option 3" at bounding box center [566, 279] width 1043 height 49
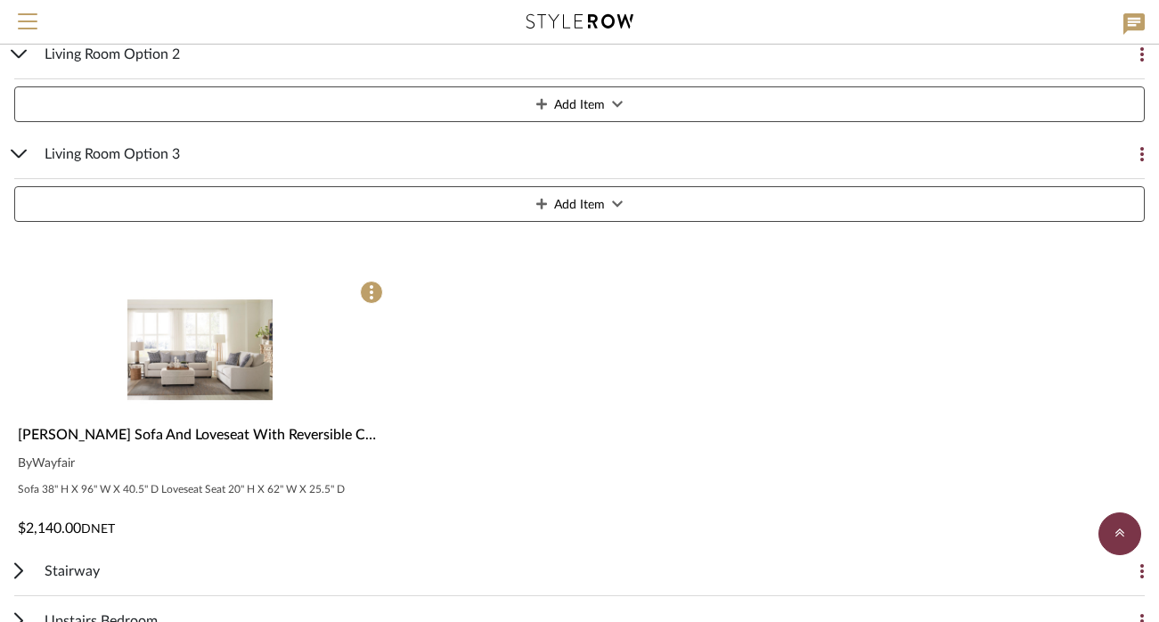
scroll to position [2299, 0]
